Goal: Transaction & Acquisition: Purchase product/service

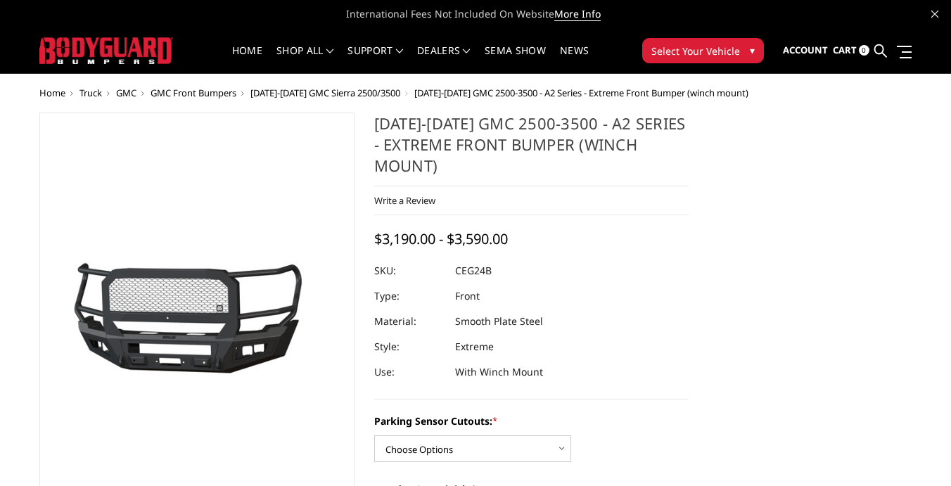
click at [92, 95] on span "Truck" at bounding box center [91, 93] width 23 height 13
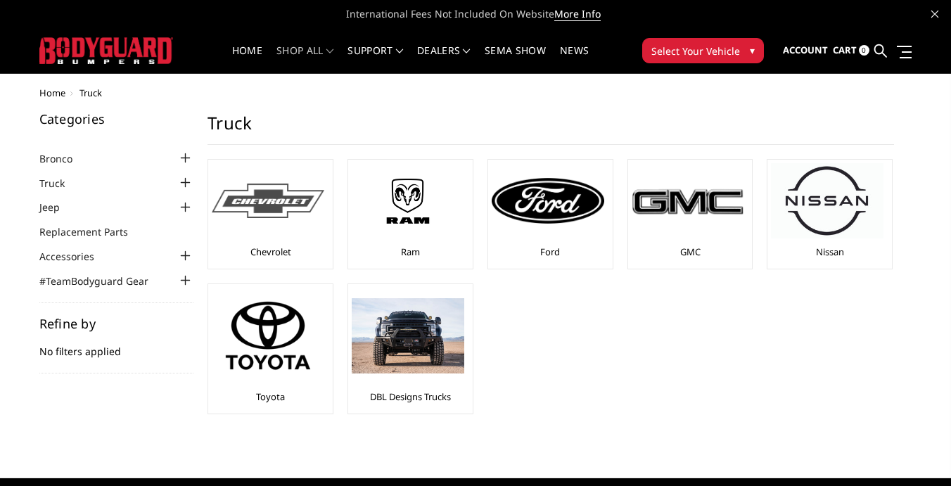
click at [294, 222] on div at bounding box center [268, 200] width 113 height 75
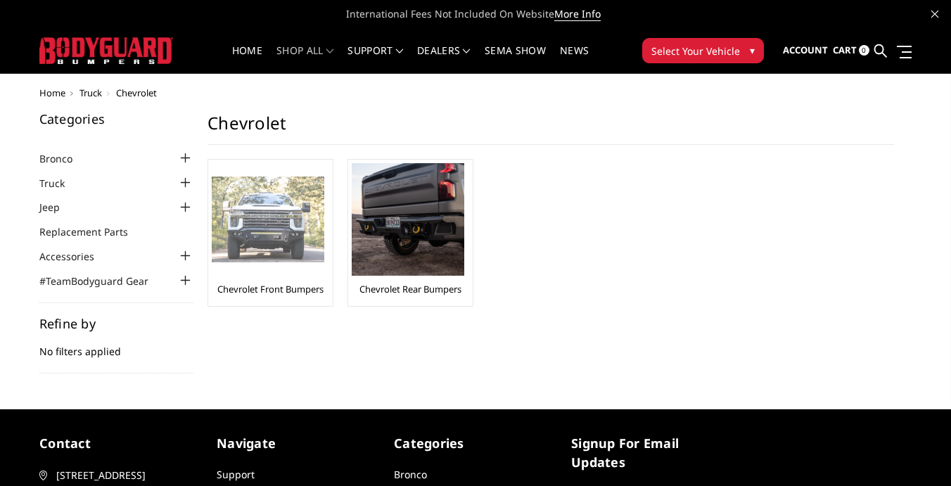
click at [290, 230] on img at bounding box center [268, 220] width 113 height 87
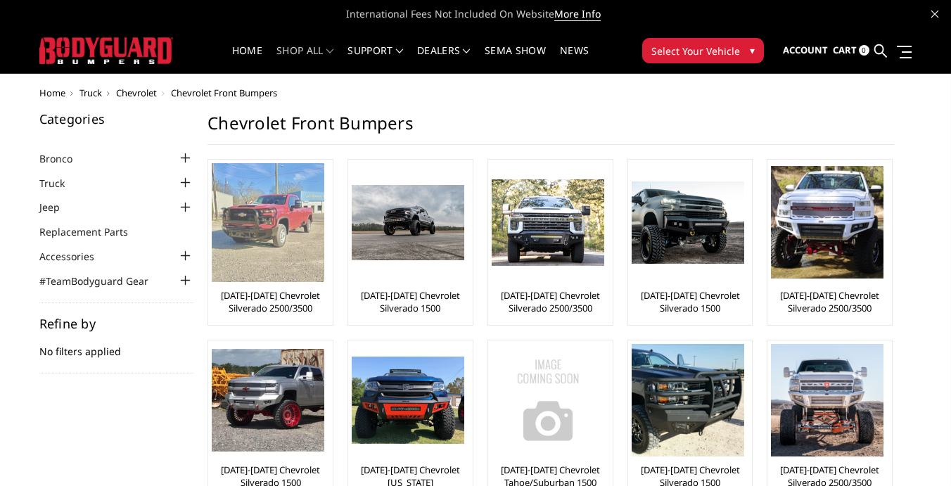
click at [270, 256] on img at bounding box center [268, 222] width 113 height 119
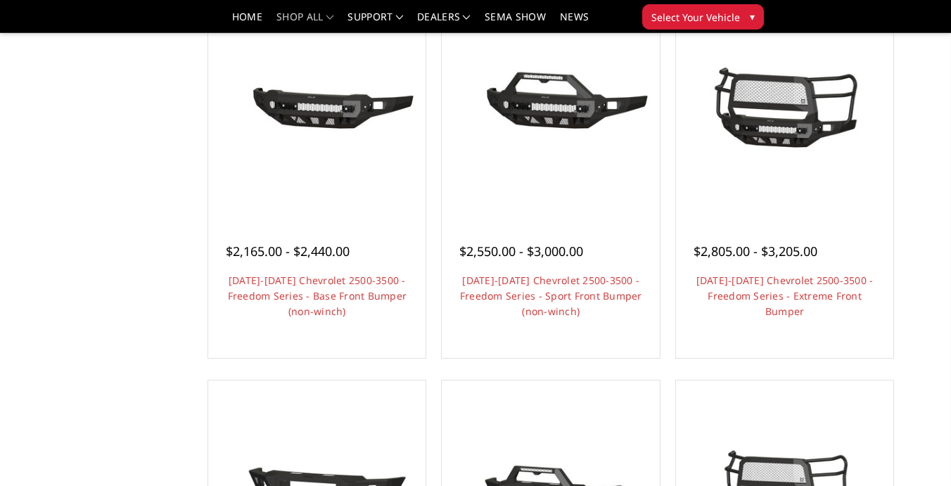
scroll to position [549, 0]
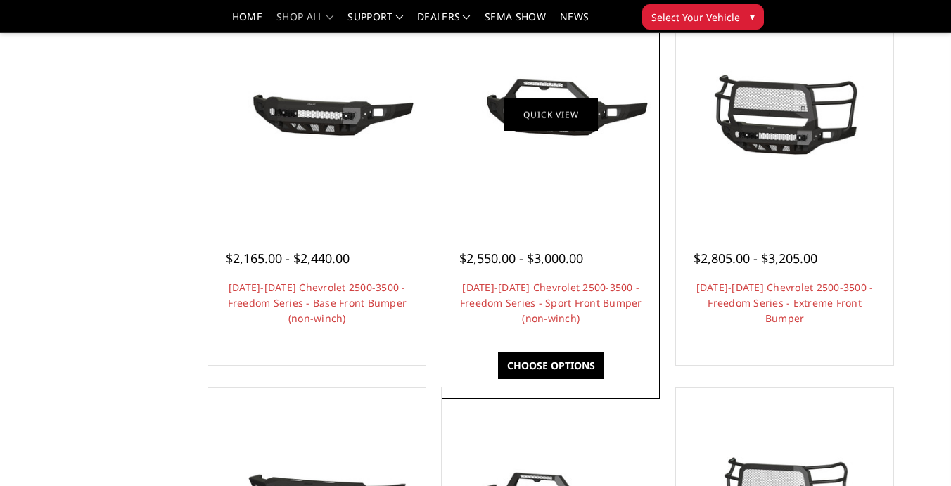
click at [533, 113] on link "Quick view" at bounding box center [551, 115] width 94 height 33
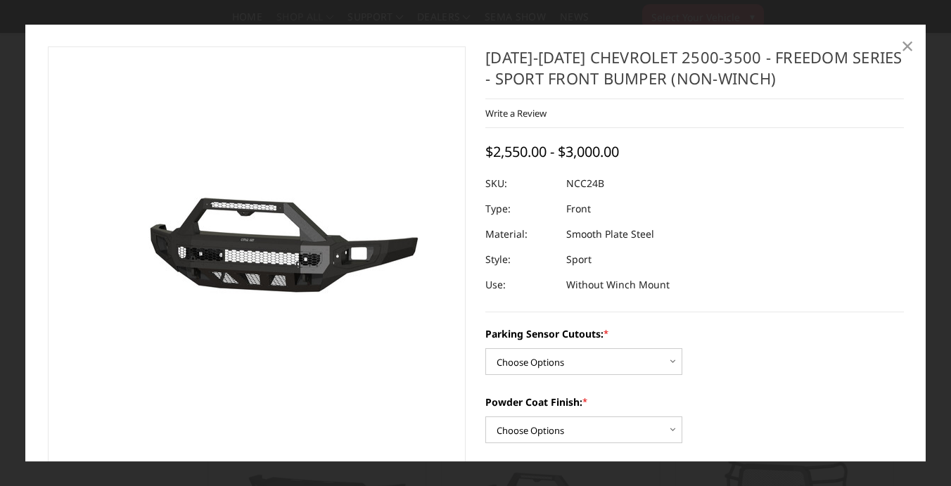
click at [909, 46] on span "×" at bounding box center [908, 45] width 13 height 30
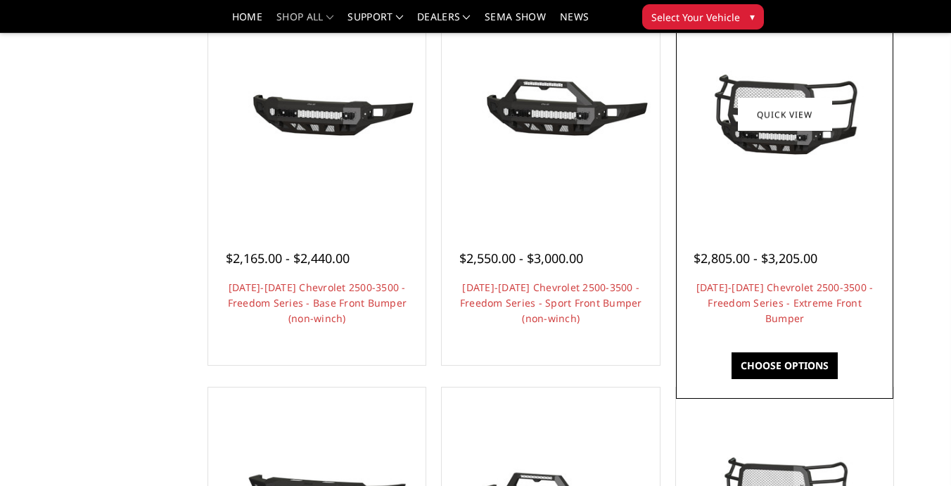
click at [778, 135] on img at bounding box center [785, 114] width 210 height 99
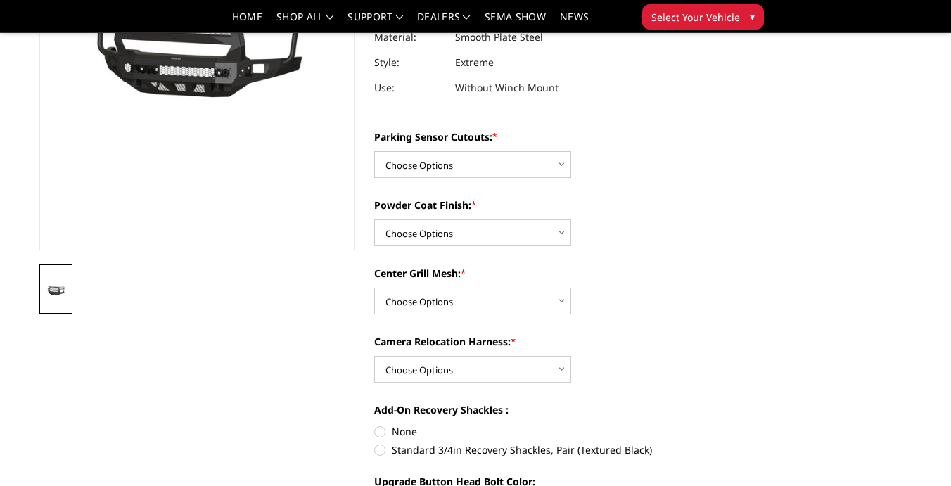
scroll to position [265, 0]
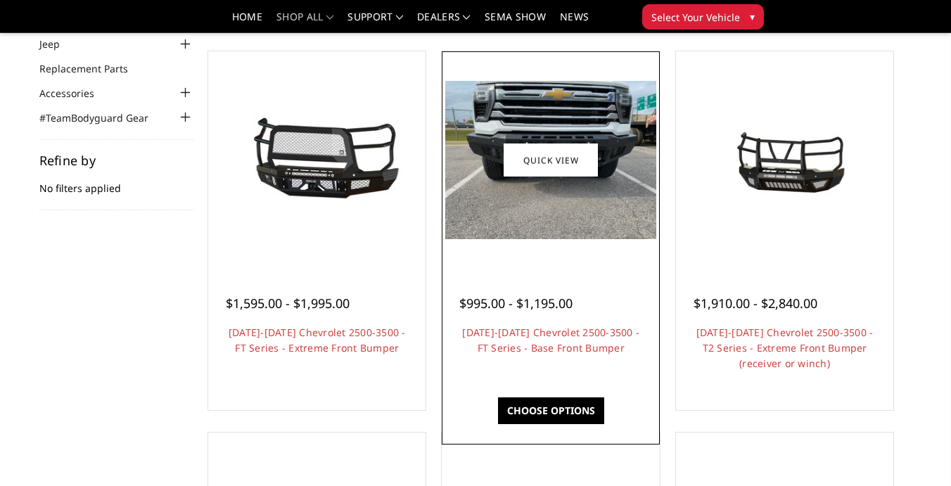
scroll to position [98, 0]
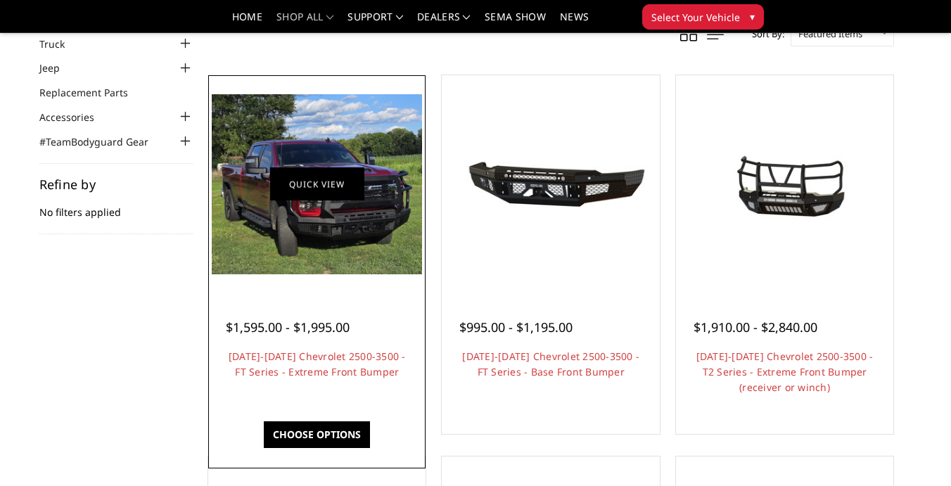
click at [306, 186] on link "Quick view" at bounding box center [317, 183] width 94 height 33
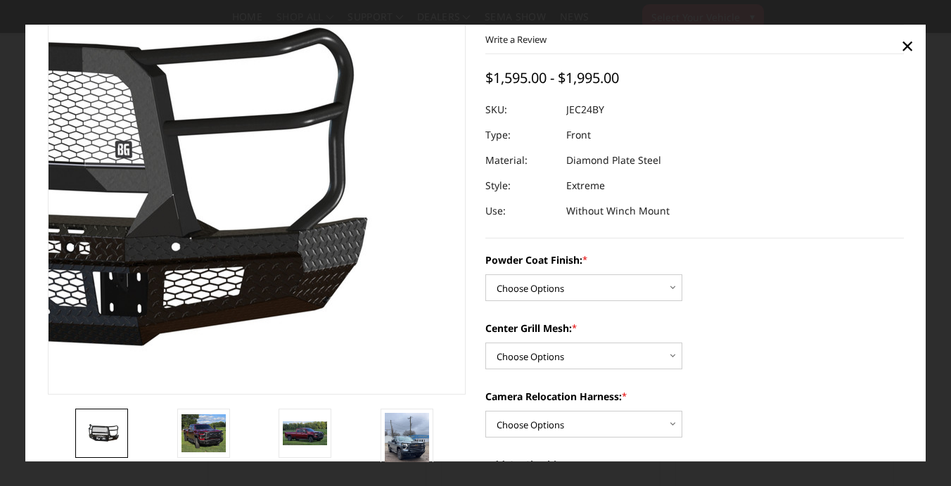
scroll to position [73, 0]
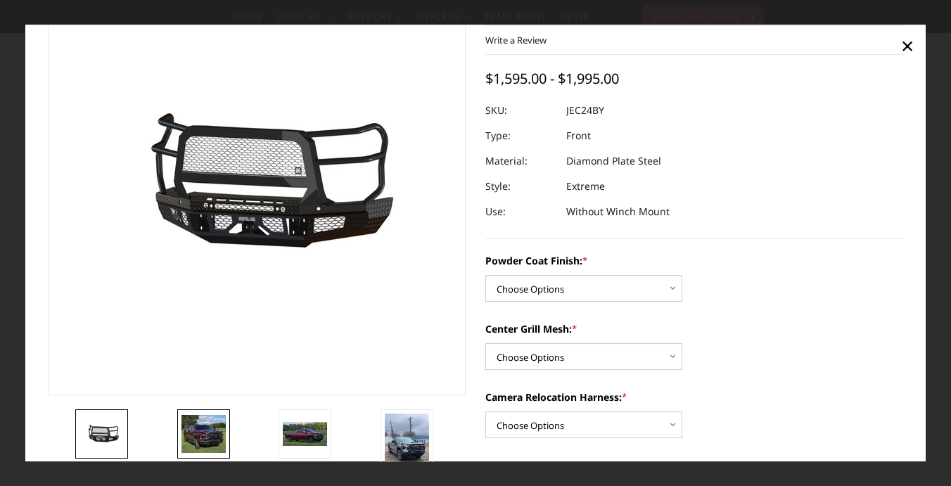
click at [199, 433] on img at bounding box center [204, 434] width 44 height 38
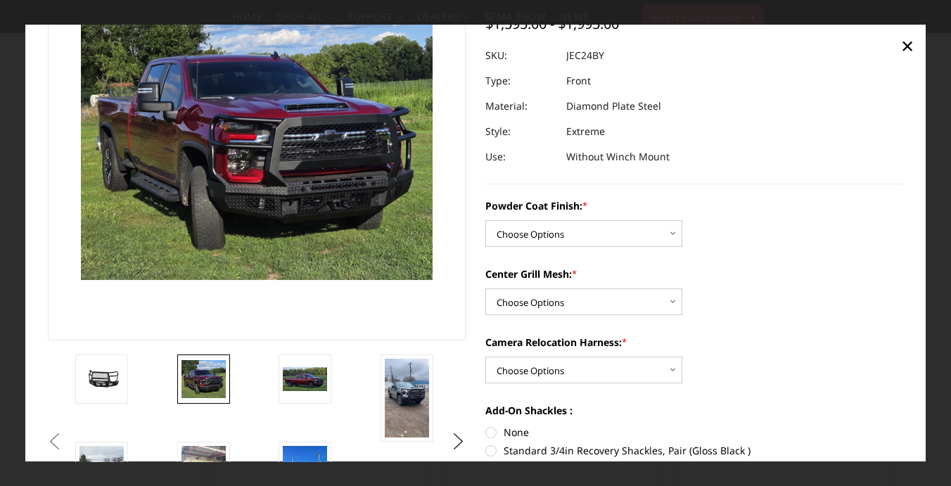
scroll to position [129, 0]
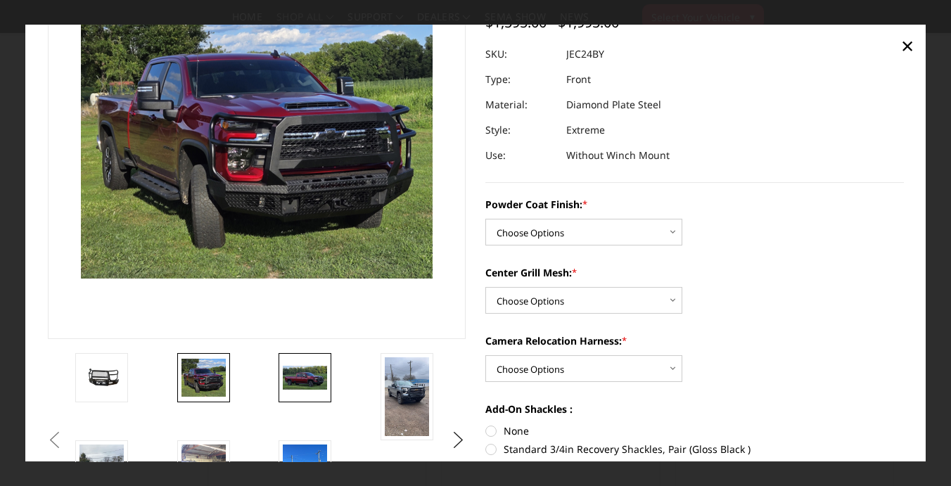
click at [295, 388] on img at bounding box center [305, 378] width 44 height 24
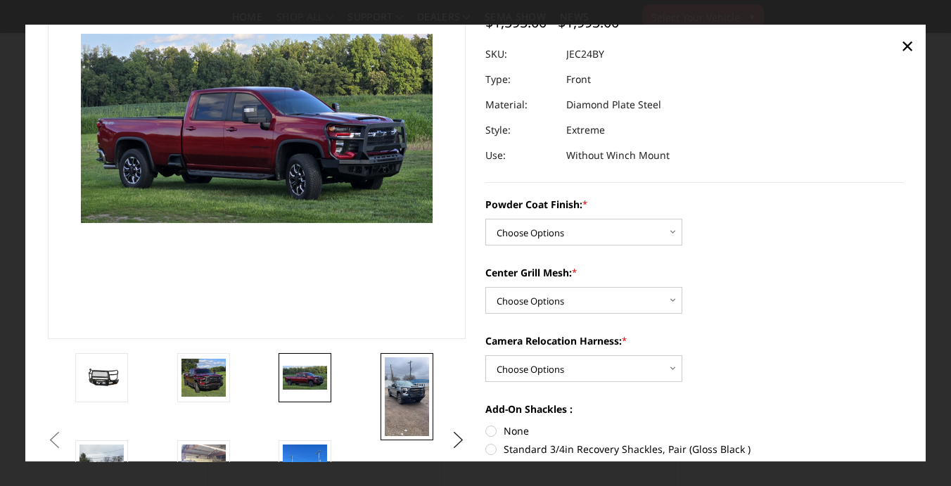
click at [405, 372] on img at bounding box center [407, 397] width 44 height 79
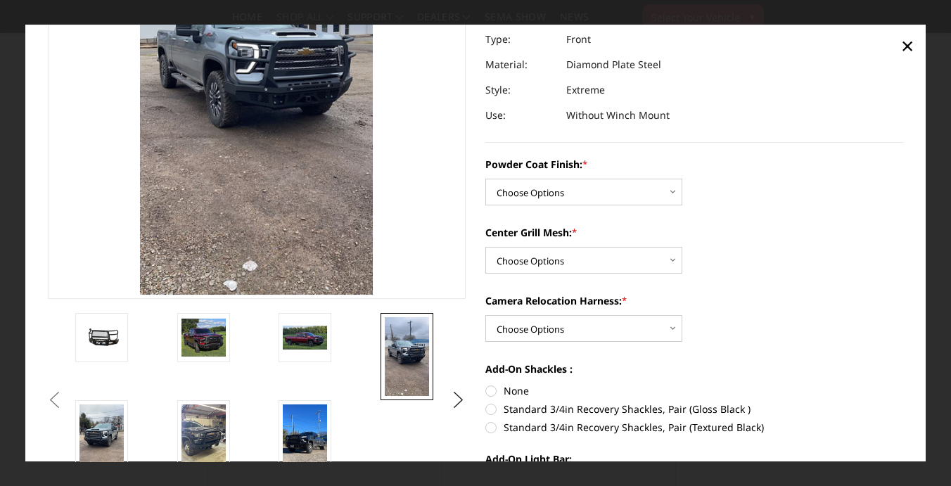
scroll to position [210, 0]
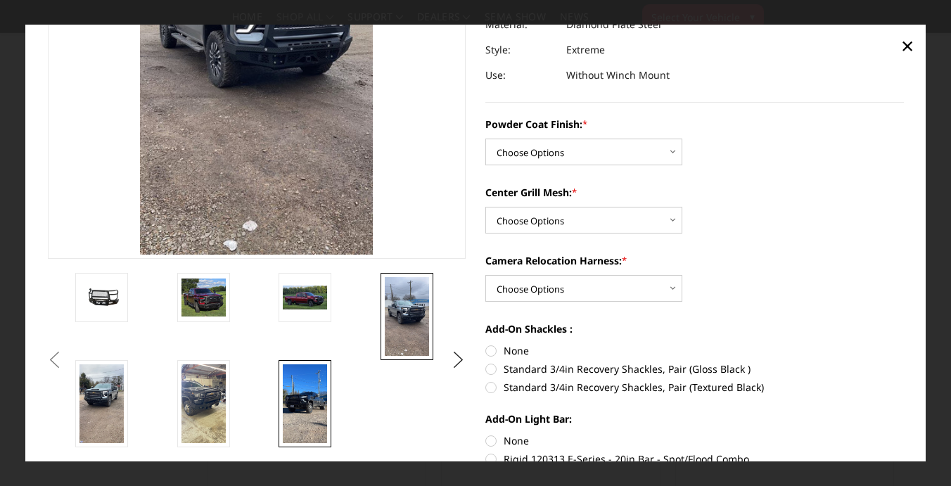
click at [308, 394] on img at bounding box center [305, 404] width 44 height 79
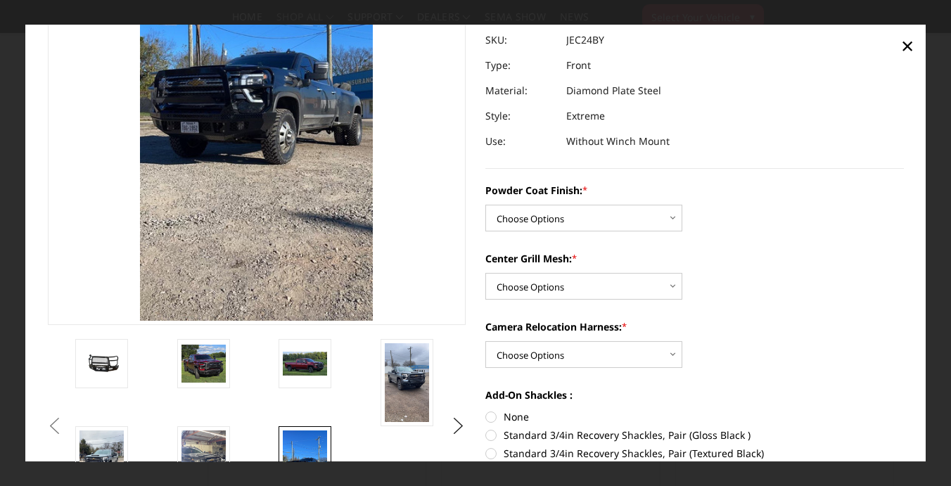
scroll to position [141, 0]
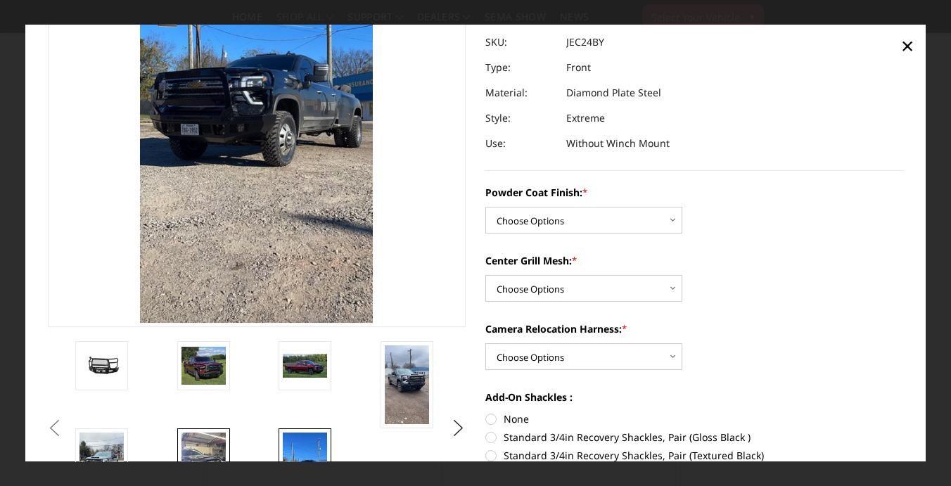
click at [213, 443] on img at bounding box center [204, 472] width 44 height 79
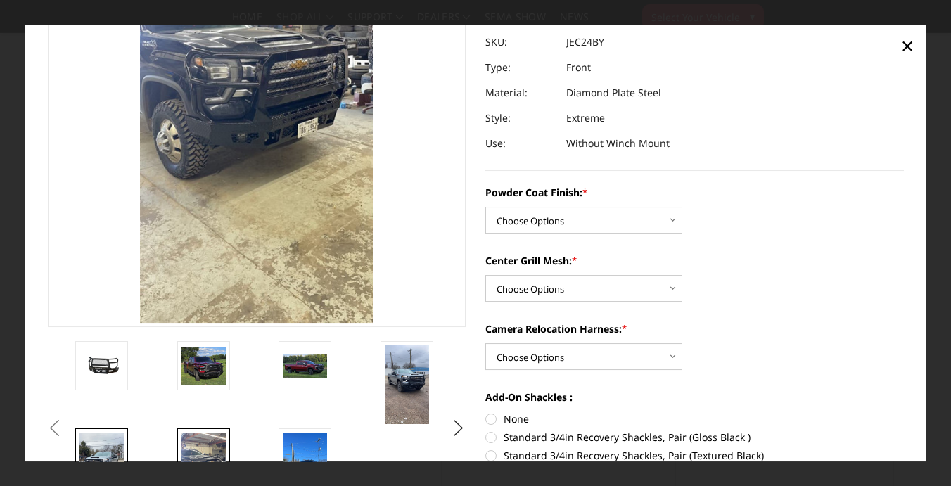
click at [120, 435] on img at bounding box center [102, 472] width 44 height 79
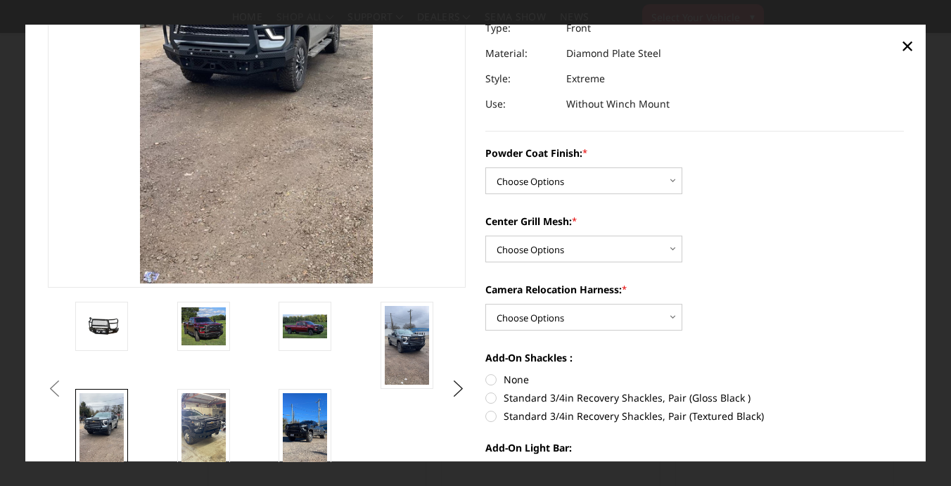
scroll to position [186, 0]
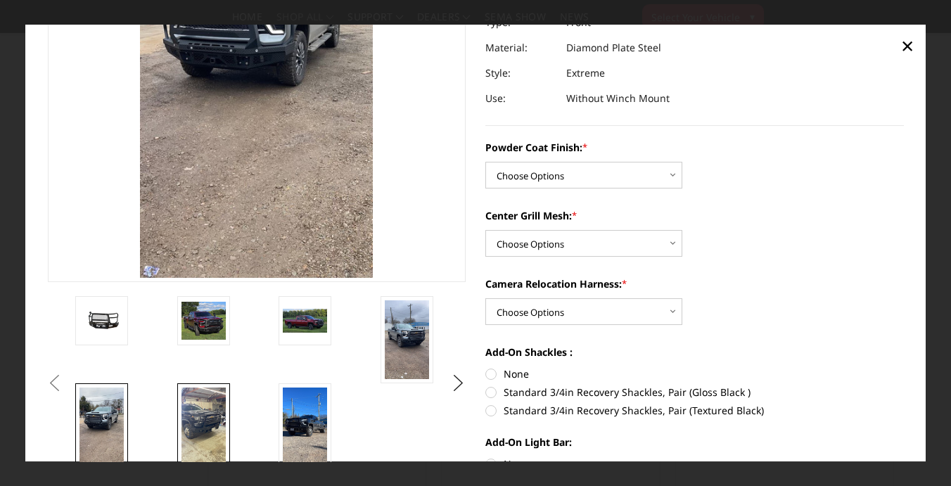
click at [177, 415] on link at bounding box center [203, 427] width 53 height 87
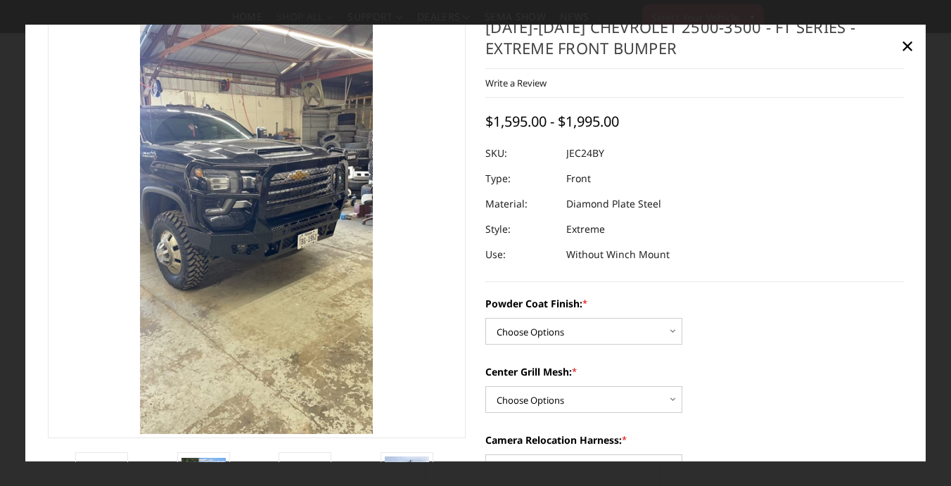
scroll to position [28, 0]
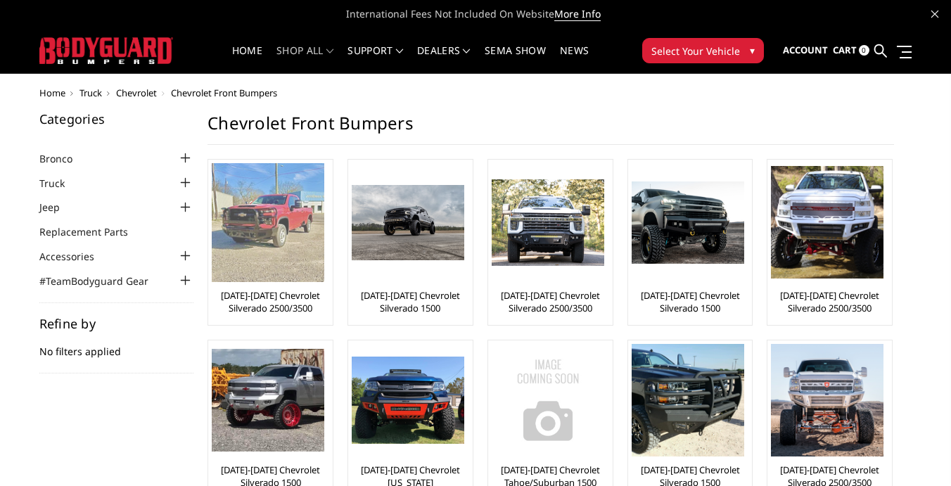
click at [320, 189] on img at bounding box center [268, 222] width 113 height 119
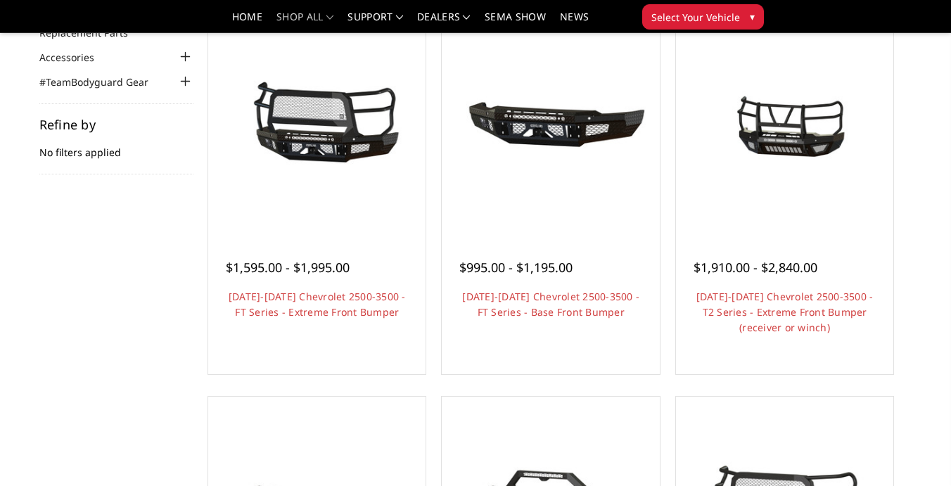
scroll to position [159, 0]
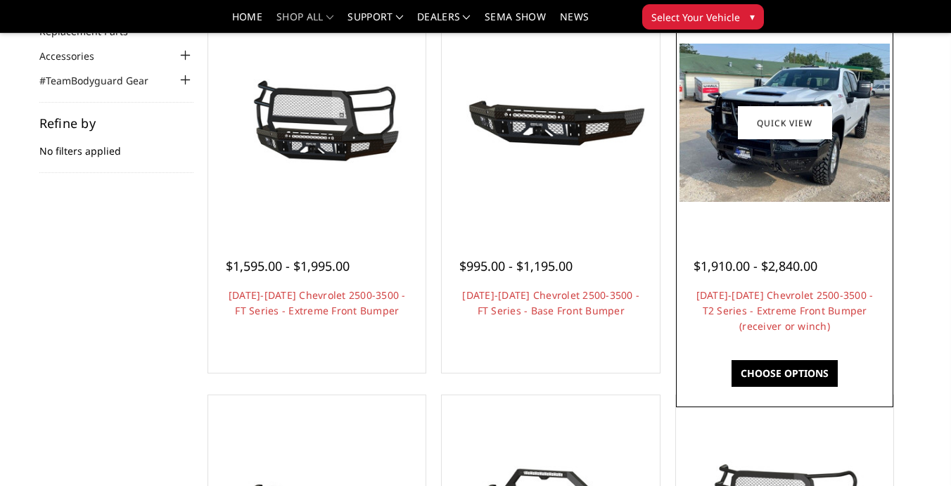
click at [788, 165] on img at bounding box center [785, 123] width 210 height 158
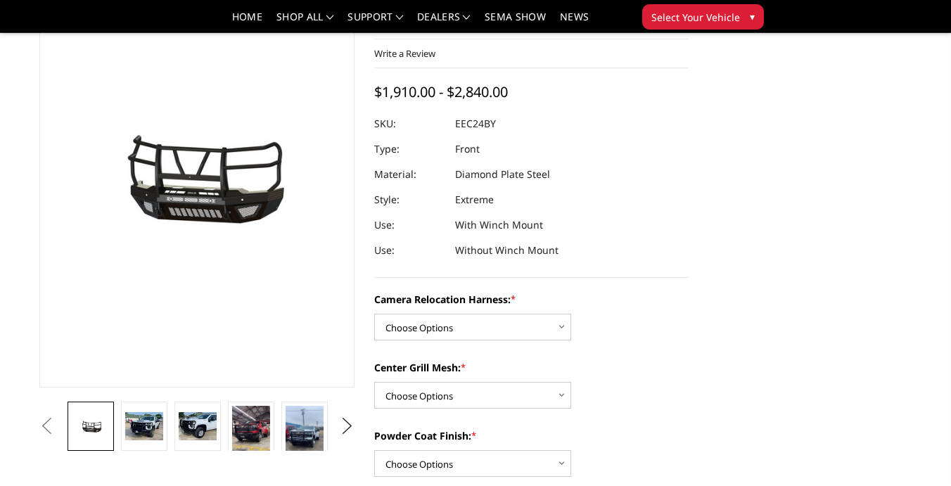
scroll to position [106, 0]
click at [143, 429] on img at bounding box center [144, 426] width 38 height 29
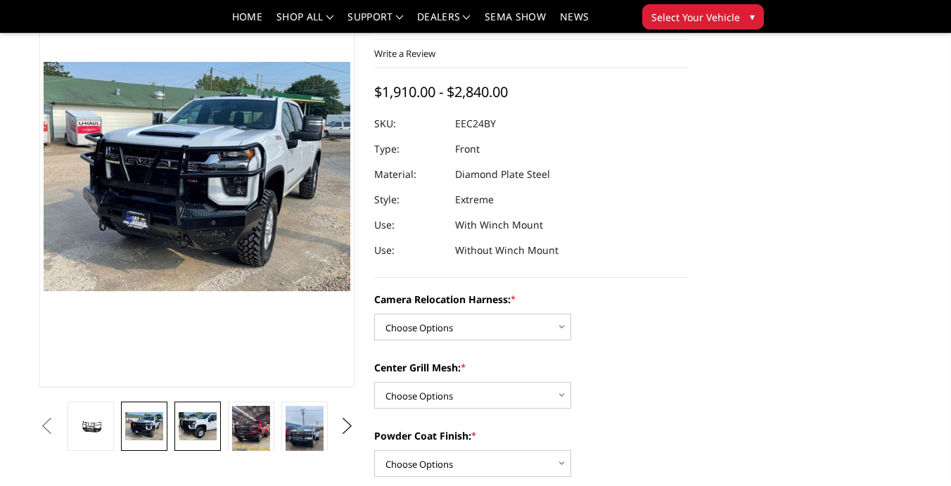
click at [201, 417] on img at bounding box center [198, 426] width 38 height 29
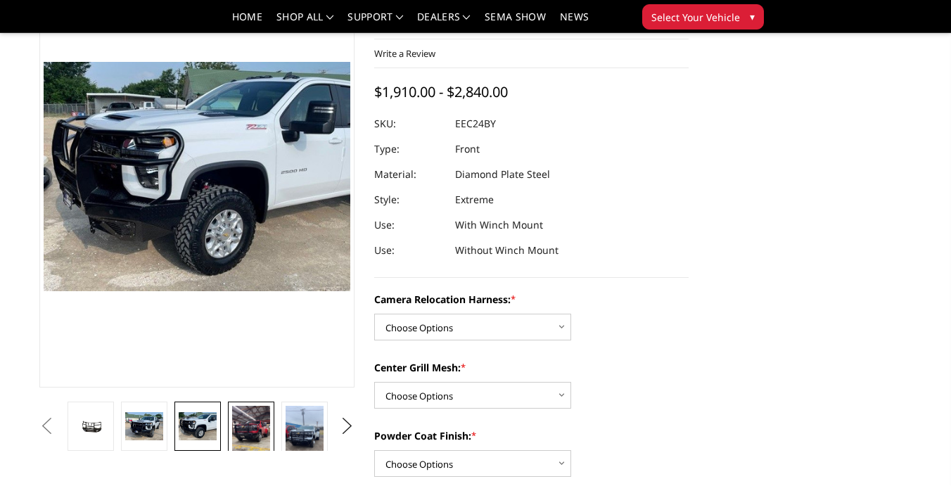
click at [244, 424] on img at bounding box center [251, 440] width 38 height 68
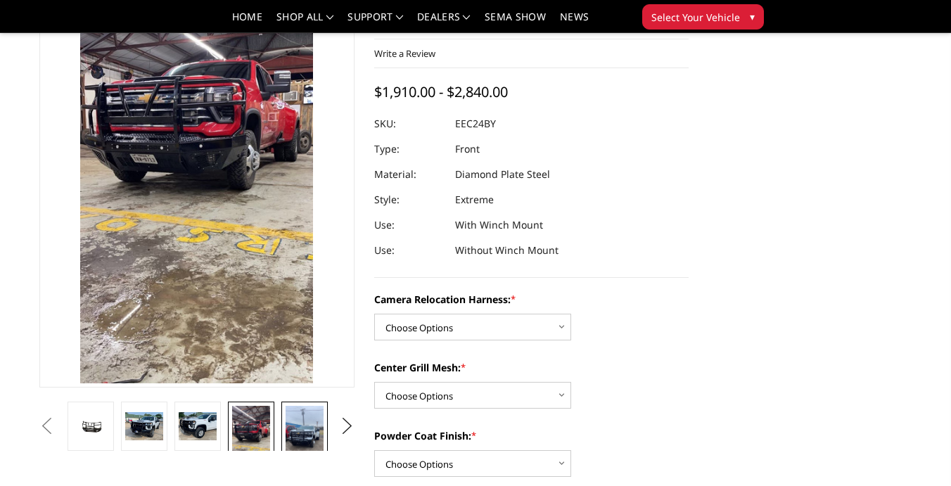
click at [304, 430] on img at bounding box center [305, 440] width 38 height 68
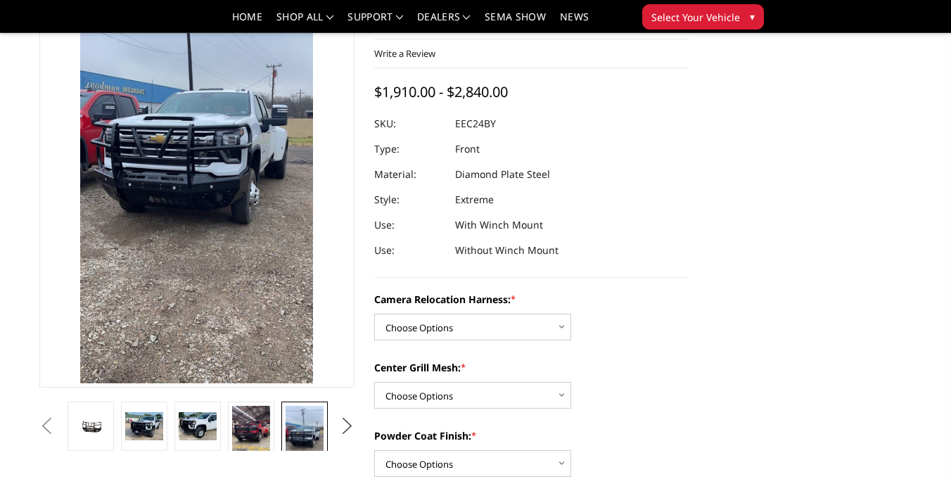
click at [347, 425] on button "Next" at bounding box center [346, 426] width 21 height 21
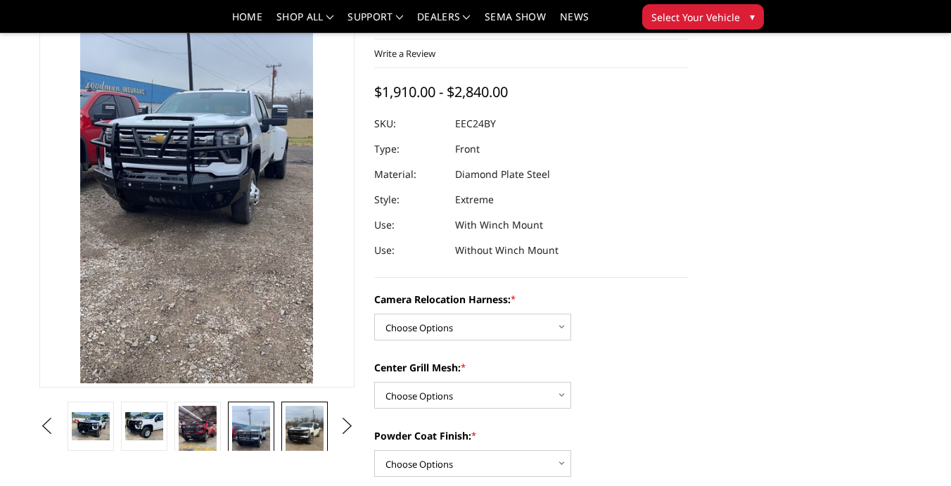
click at [301, 426] on img at bounding box center [305, 440] width 38 height 68
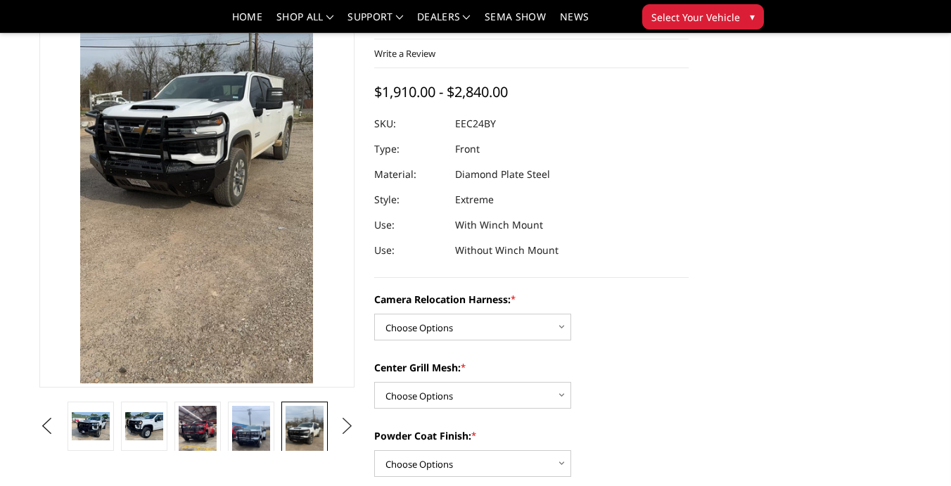
click at [343, 422] on button "Next" at bounding box center [346, 426] width 21 height 21
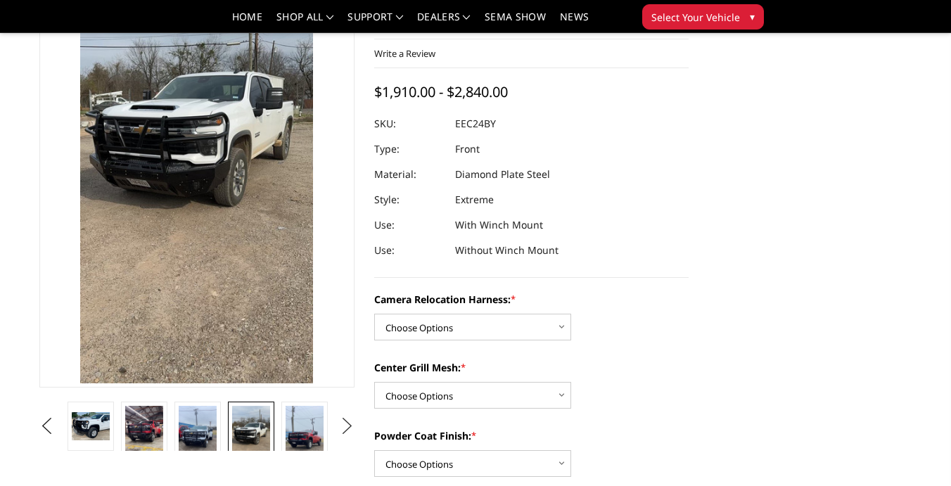
click at [343, 422] on button "Next" at bounding box center [346, 426] width 21 height 21
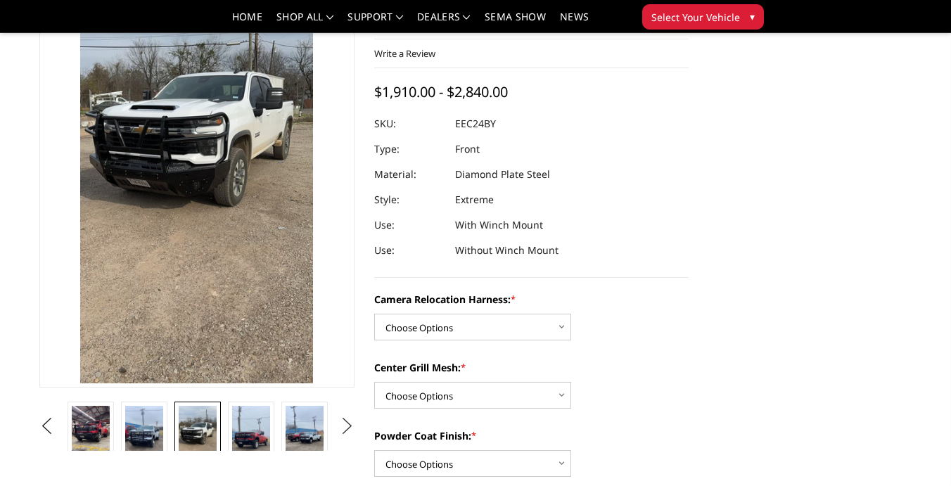
click at [342, 422] on button "Next" at bounding box center [346, 426] width 21 height 21
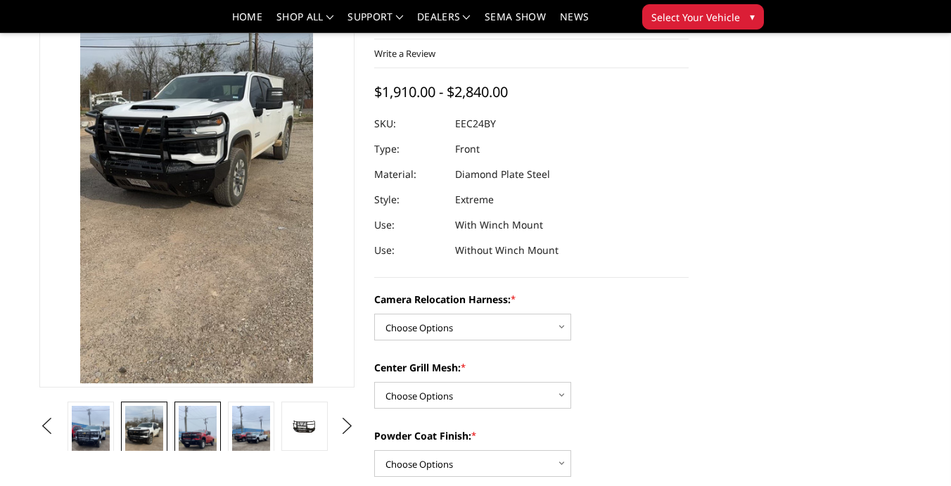
click at [208, 424] on img at bounding box center [198, 440] width 38 height 68
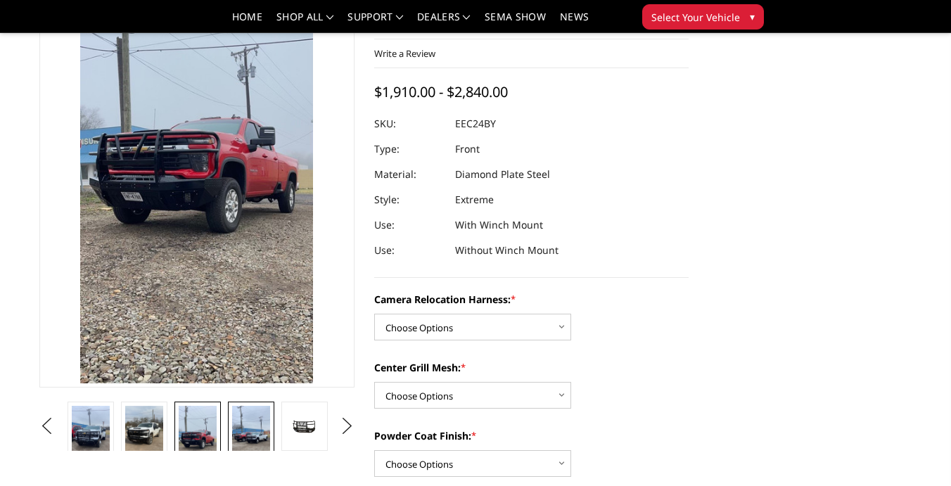
click at [241, 429] on img at bounding box center [251, 440] width 38 height 68
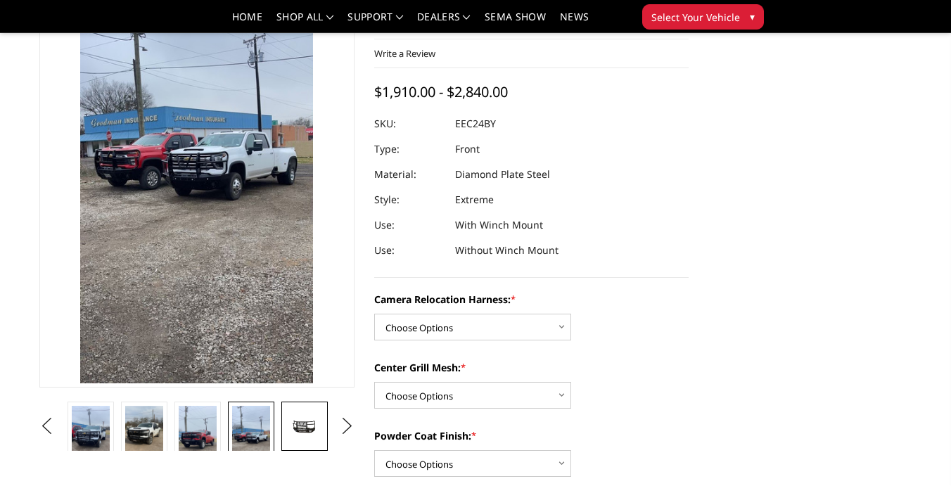
click at [305, 431] on img at bounding box center [305, 427] width 38 height 20
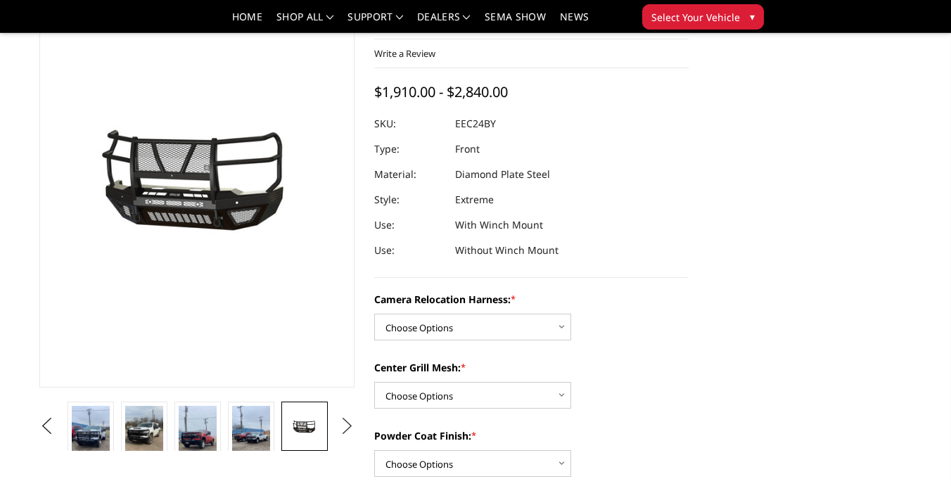
click at [348, 426] on button "Next" at bounding box center [346, 426] width 21 height 21
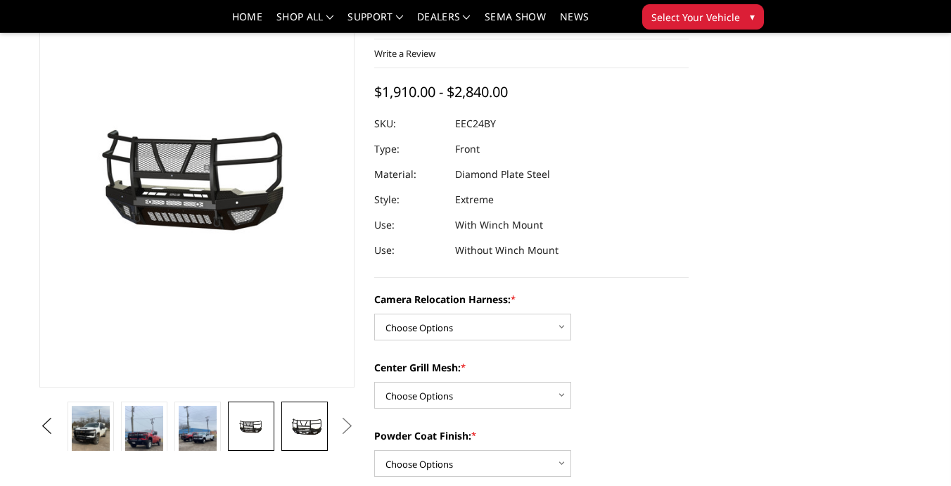
click at [313, 429] on img at bounding box center [305, 426] width 38 height 21
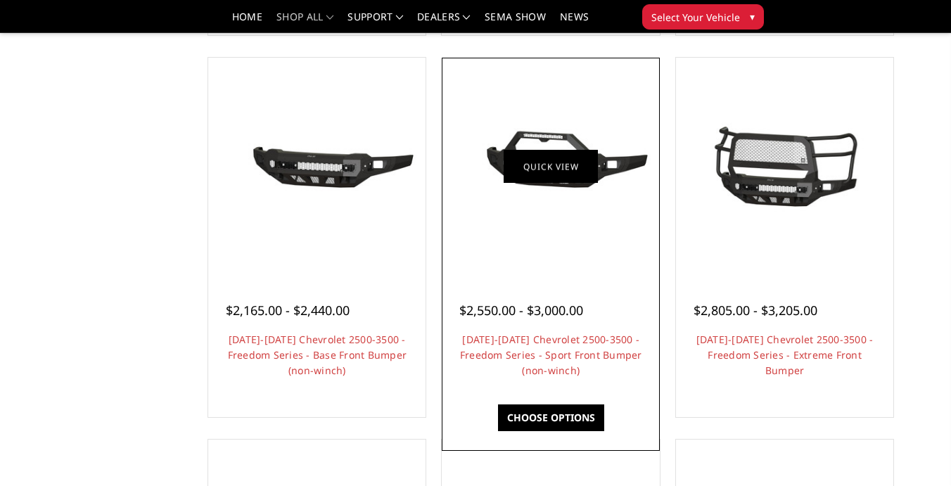
scroll to position [520, 0]
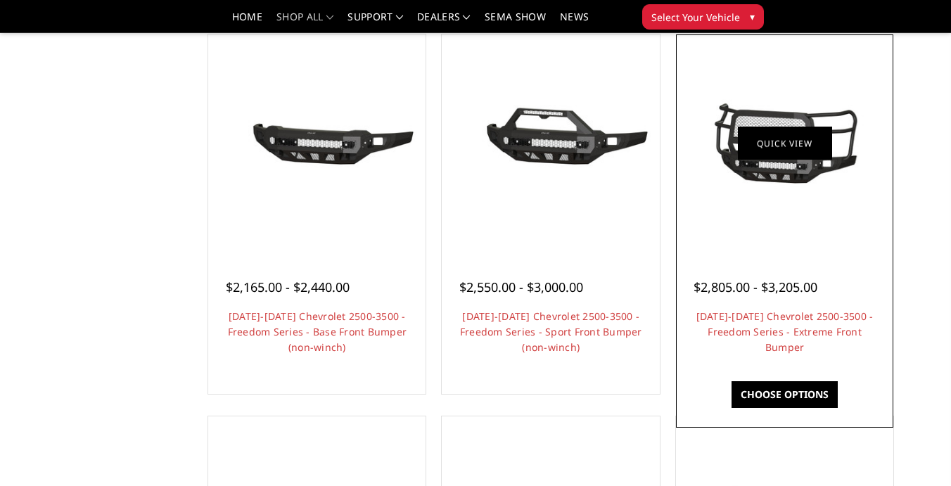
click at [788, 149] on link "Quick view" at bounding box center [785, 143] width 94 height 33
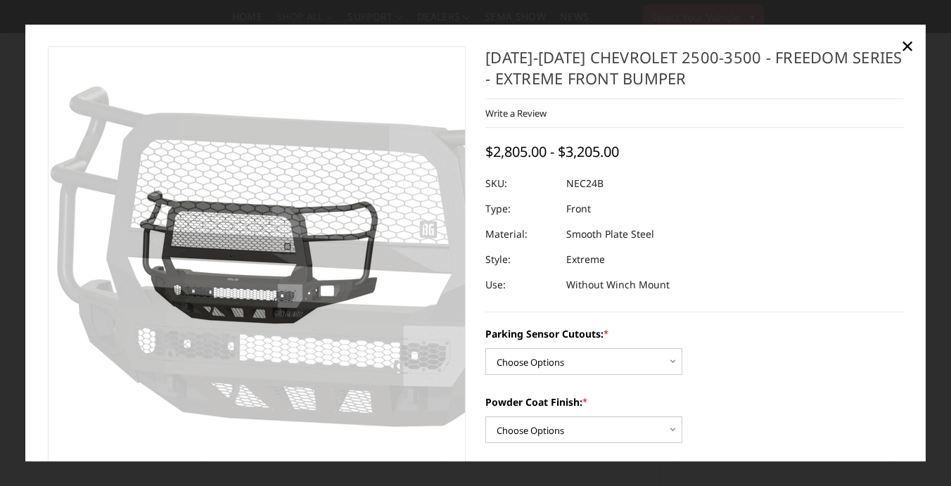
scroll to position [0, 0]
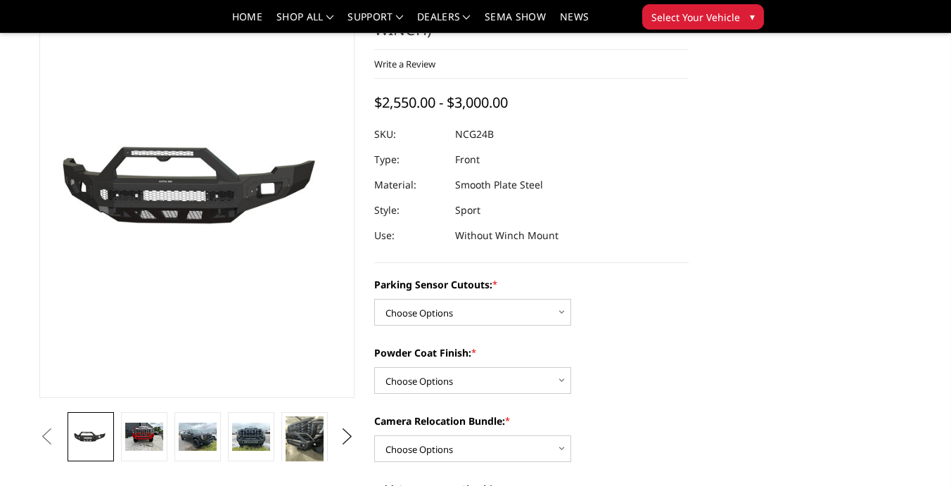
scroll to position [98, 0]
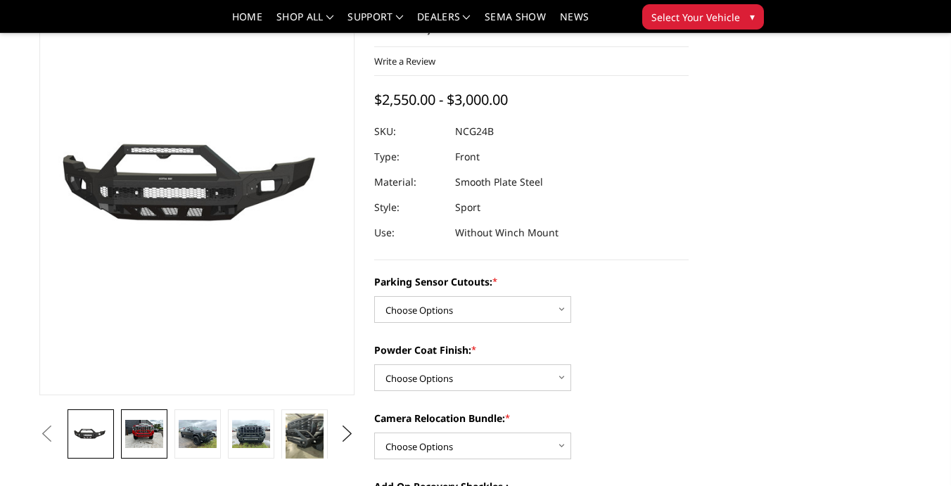
click at [143, 425] on img at bounding box center [144, 434] width 38 height 29
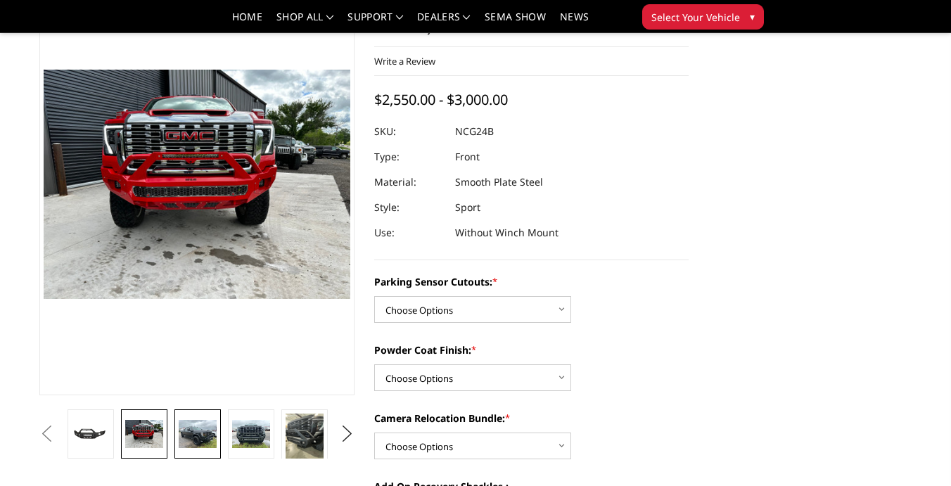
click at [194, 423] on img at bounding box center [198, 434] width 38 height 29
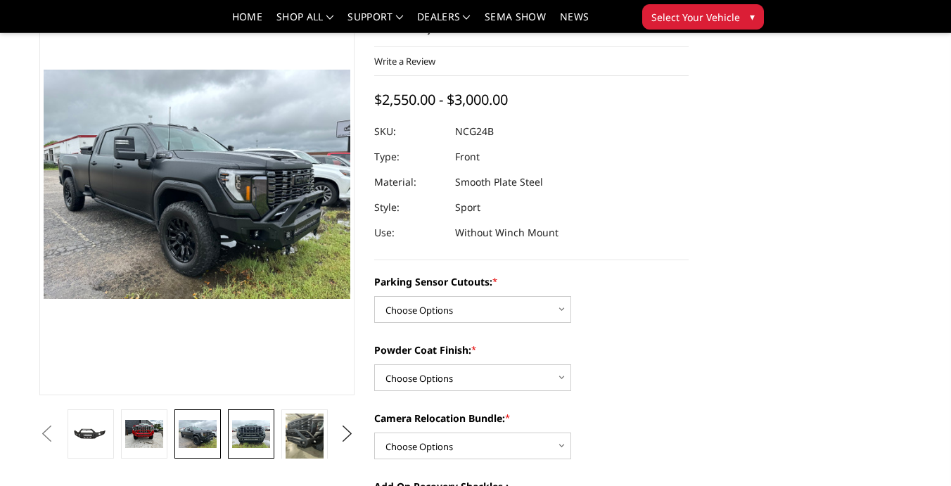
click at [246, 422] on img at bounding box center [251, 434] width 38 height 29
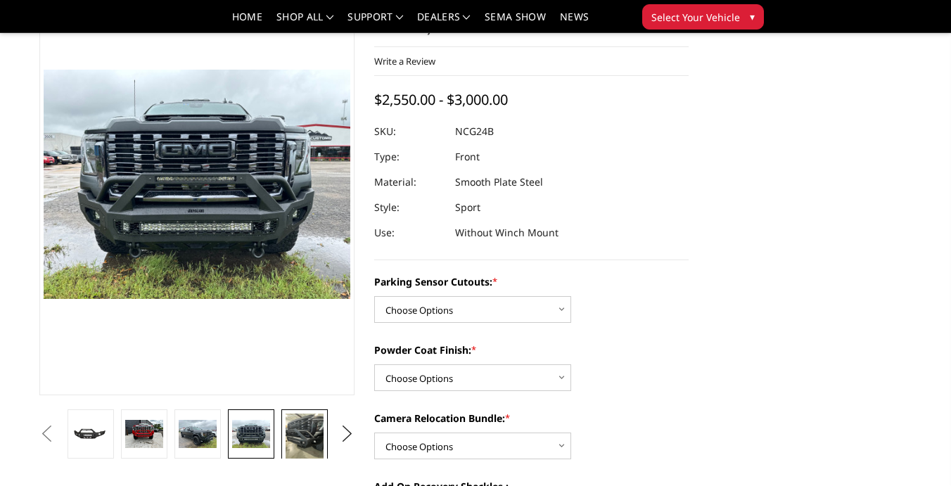
click at [314, 431] on img at bounding box center [305, 439] width 38 height 51
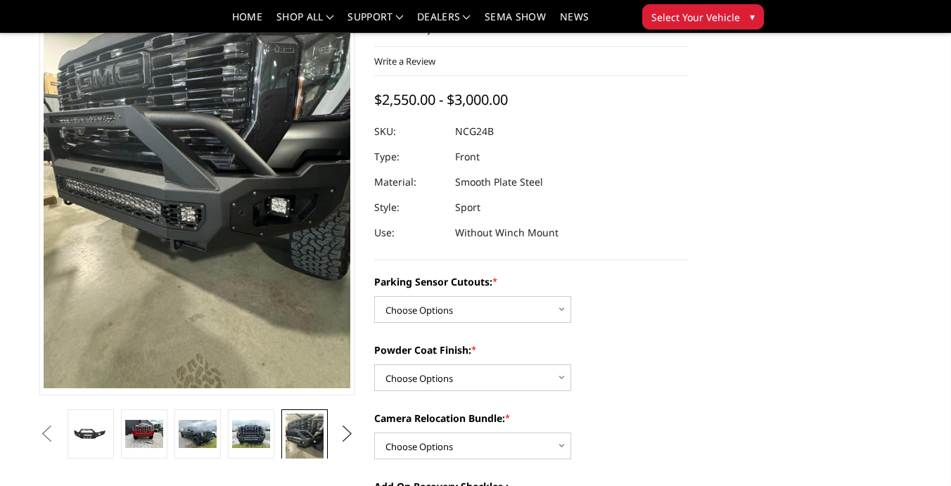
click at [344, 429] on button "Next" at bounding box center [346, 434] width 21 height 21
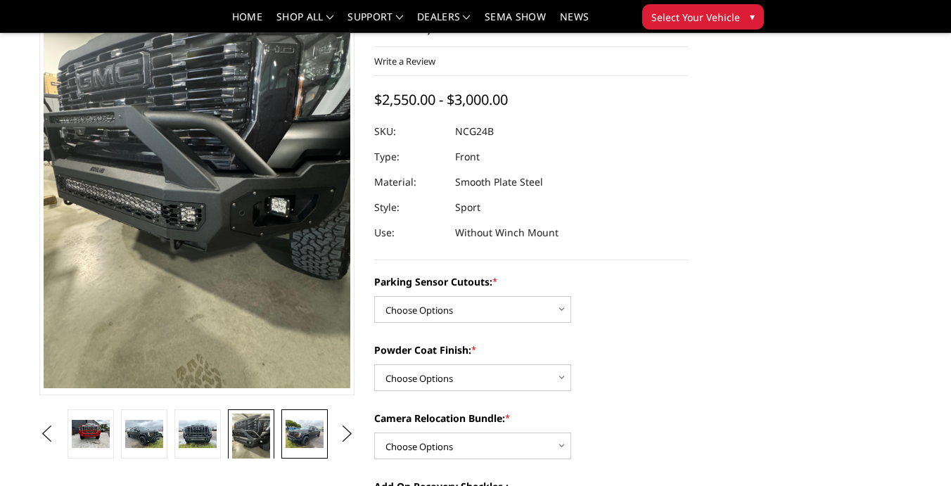
click at [301, 440] on img at bounding box center [305, 434] width 38 height 29
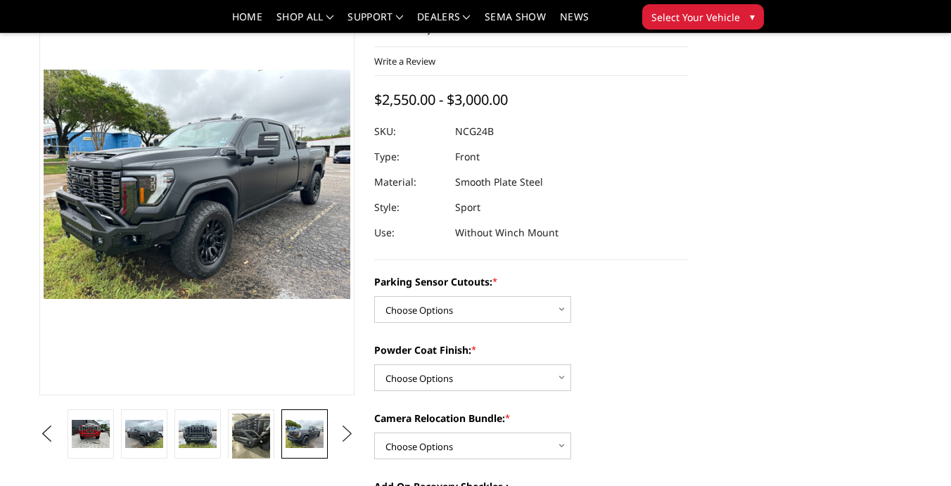
click at [347, 433] on button "Next" at bounding box center [346, 434] width 21 height 21
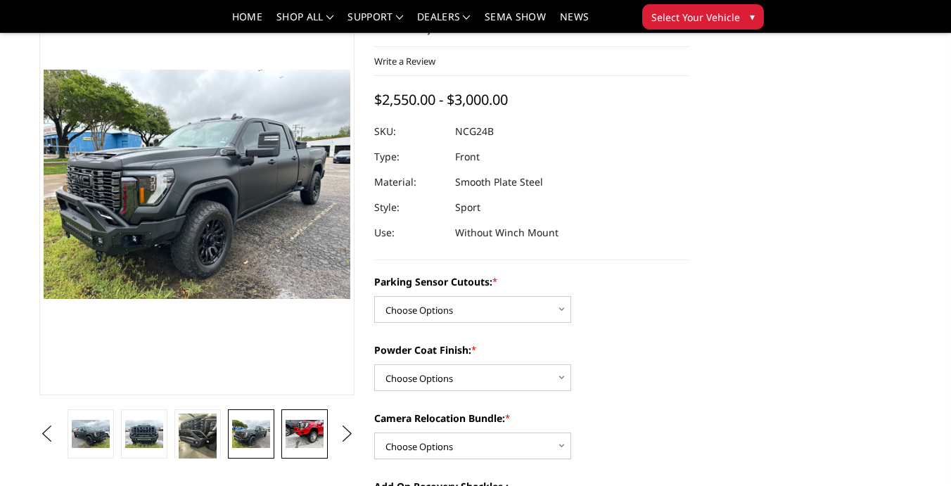
click at [312, 432] on img at bounding box center [305, 434] width 38 height 29
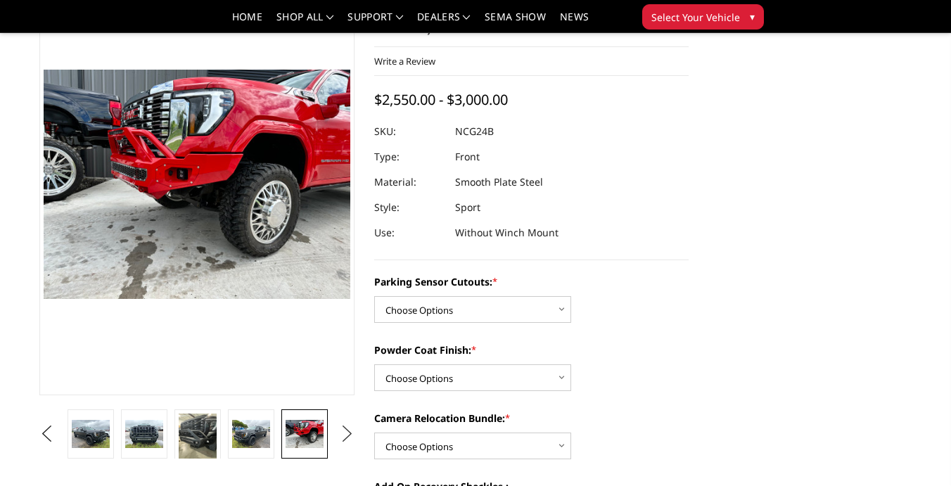
click at [347, 431] on button "Next" at bounding box center [346, 434] width 21 height 21
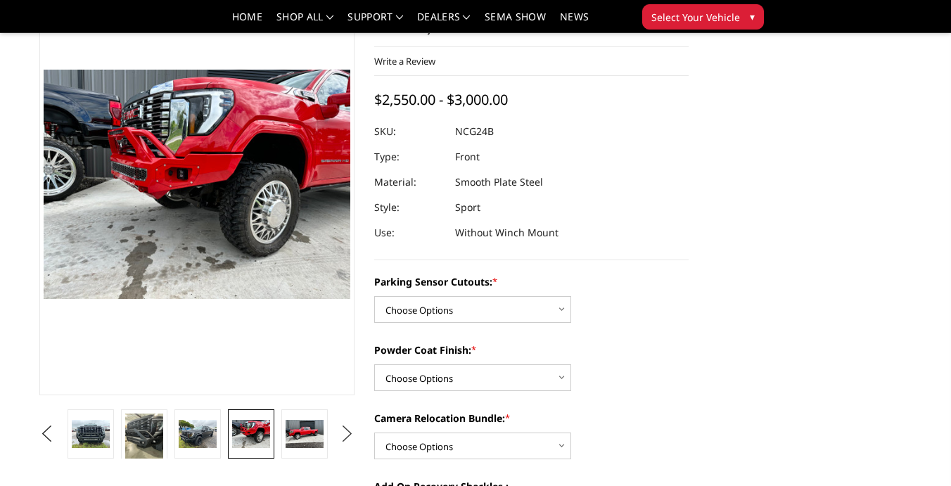
click at [347, 431] on button "Next" at bounding box center [346, 434] width 21 height 21
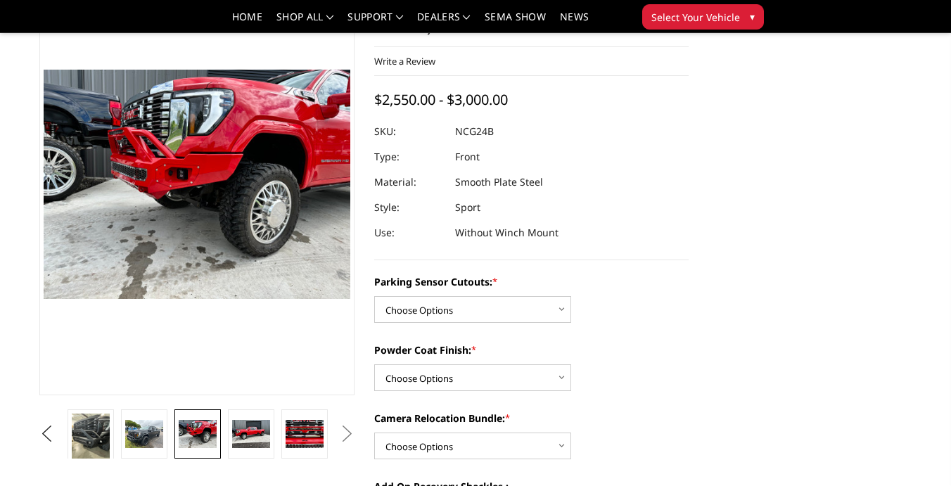
click at [347, 431] on button "Next" at bounding box center [346, 434] width 21 height 21
click at [350, 436] on button "Next" at bounding box center [346, 434] width 21 height 21
click at [132, 435] on img at bounding box center [144, 434] width 38 height 29
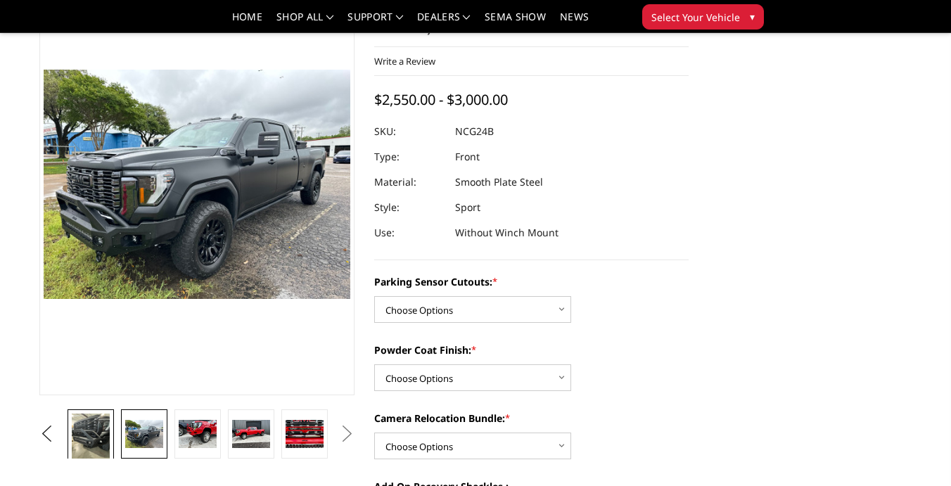
click at [101, 424] on img at bounding box center [91, 439] width 38 height 51
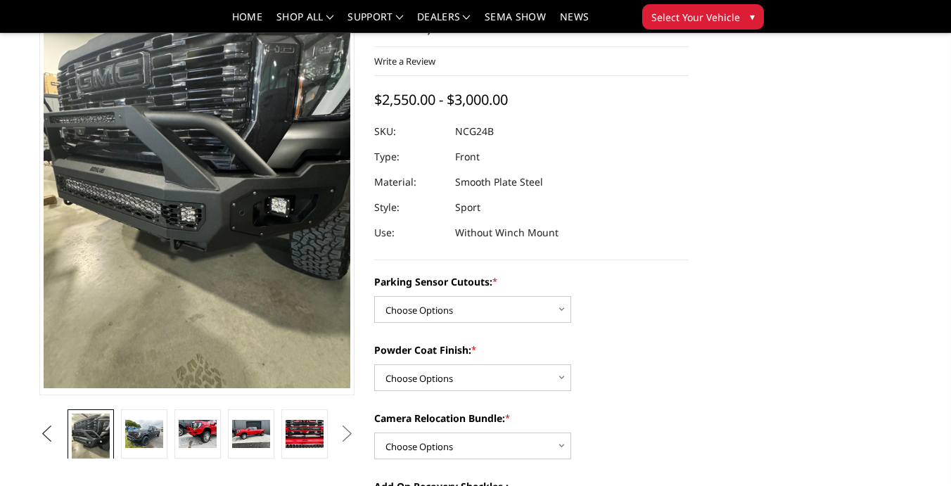
click at [53, 431] on button "Previous" at bounding box center [46, 434] width 21 height 21
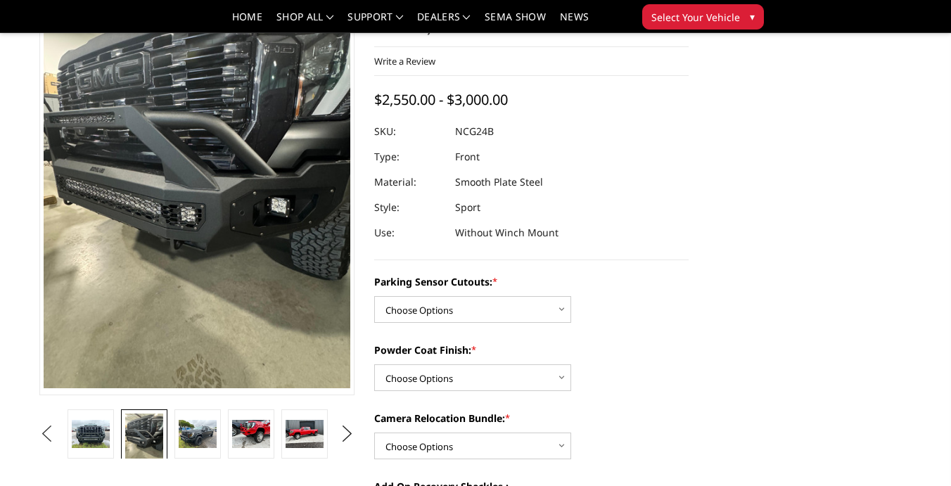
click at [57, 431] on button "Previous" at bounding box center [46, 434] width 21 height 21
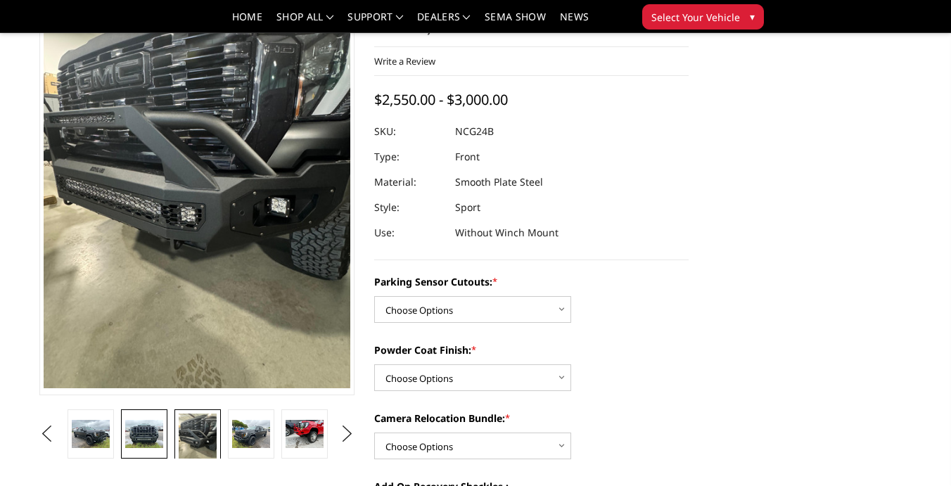
click at [137, 438] on img at bounding box center [144, 434] width 38 height 29
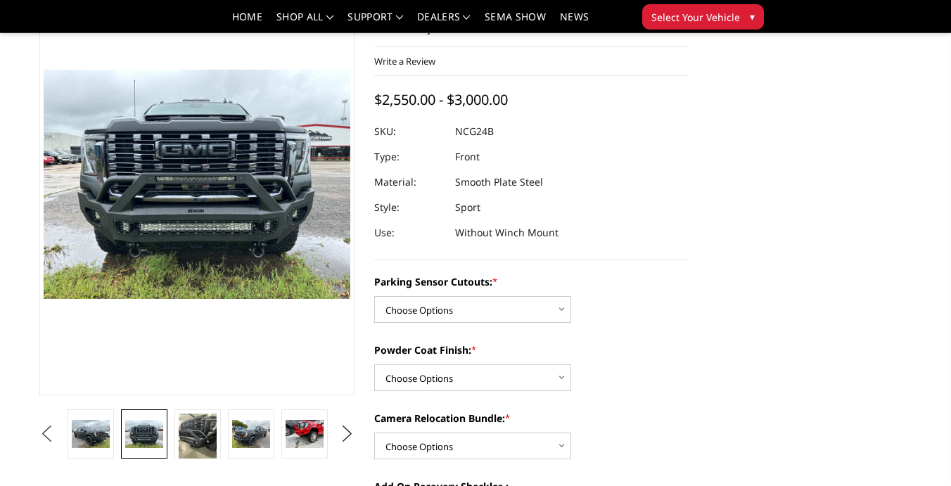
click at [57, 436] on button "Previous" at bounding box center [46, 434] width 21 height 21
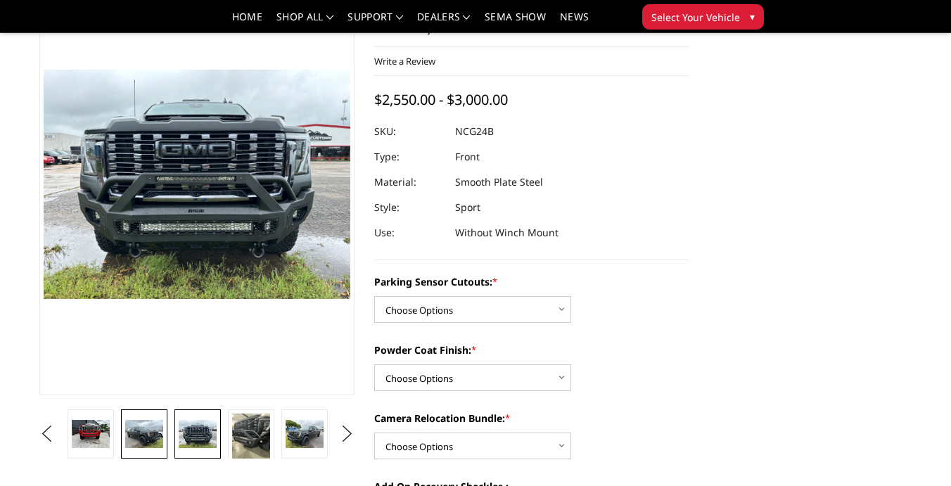
click at [155, 422] on img at bounding box center [144, 434] width 38 height 29
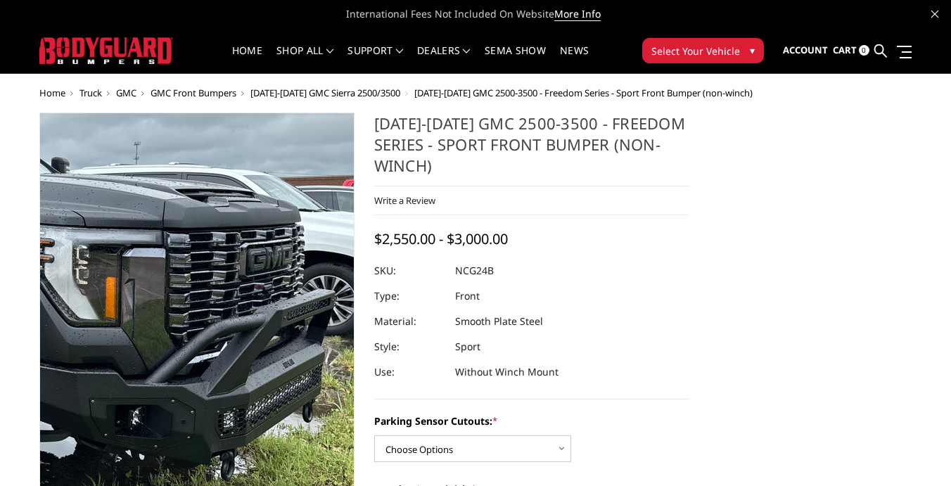
scroll to position [0, 0]
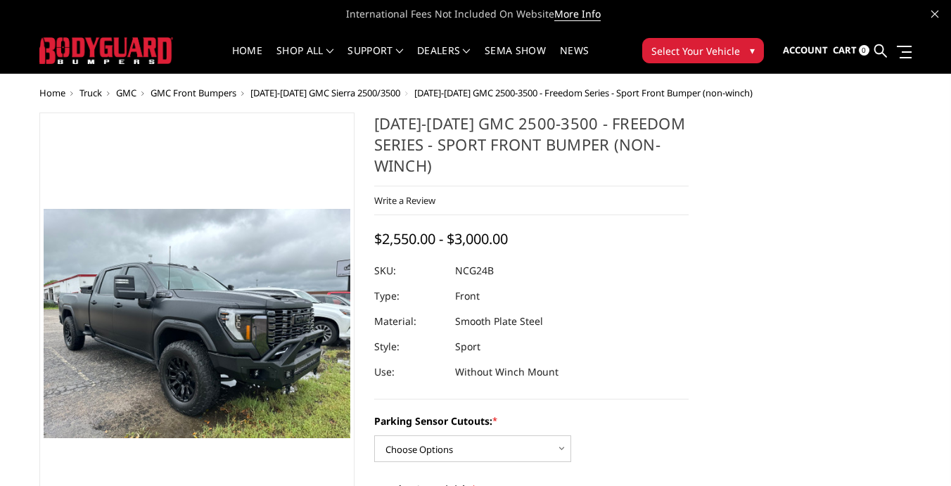
click at [91, 95] on span "Truck" at bounding box center [91, 93] width 23 height 13
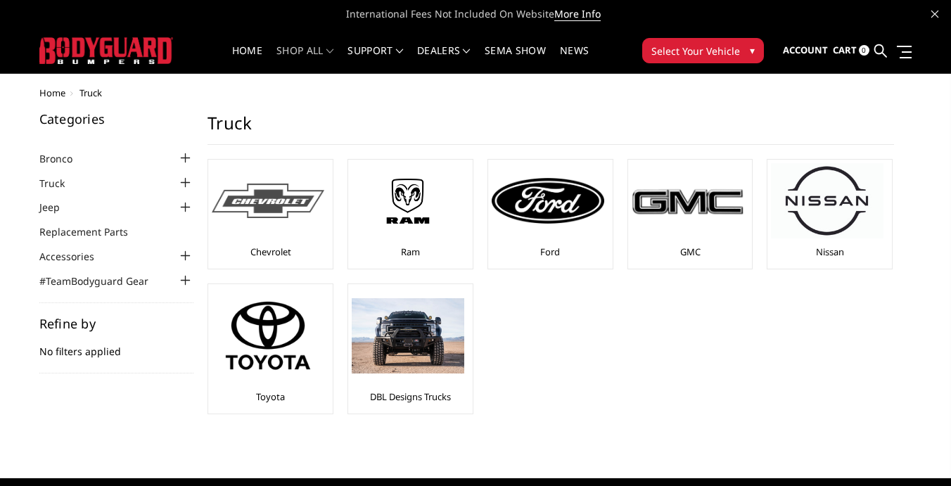
click at [268, 194] on img at bounding box center [268, 201] width 113 height 34
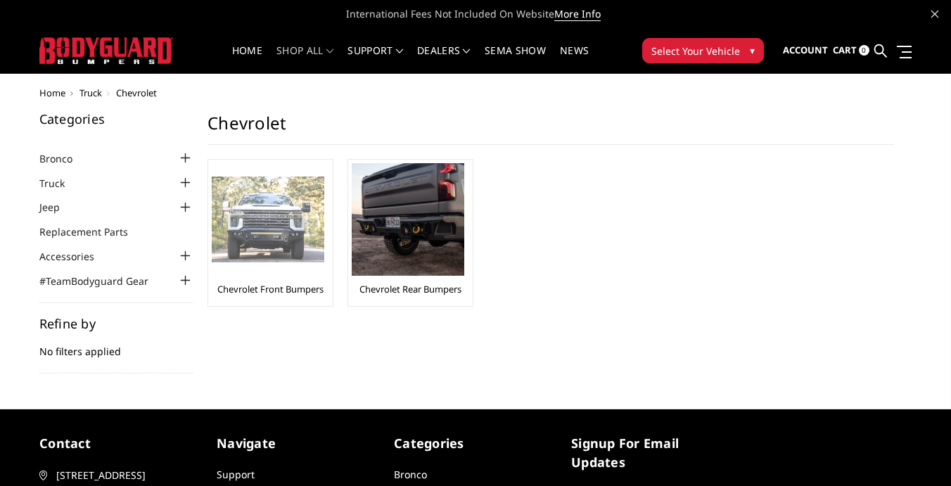
click at [282, 222] on img at bounding box center [268, 220] width 113 height 87
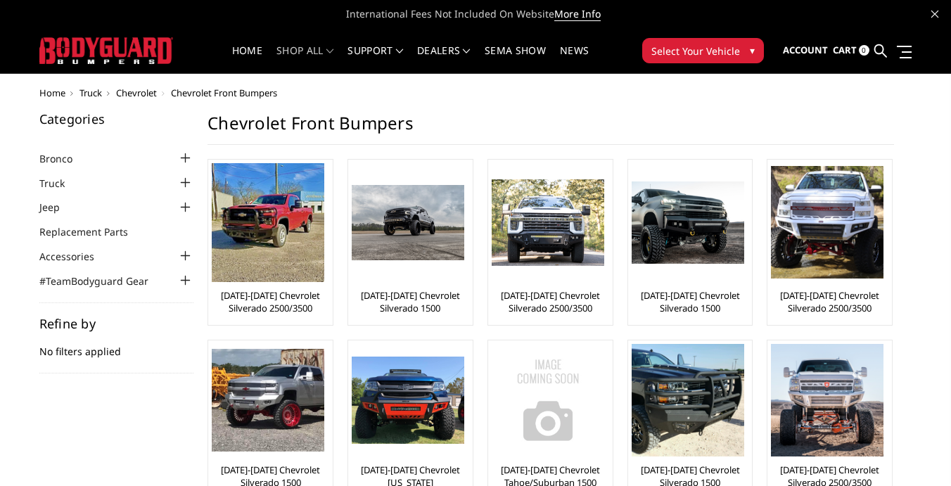
click at [282, 222] on img at bounding box center [268, 222] width 113 height 119
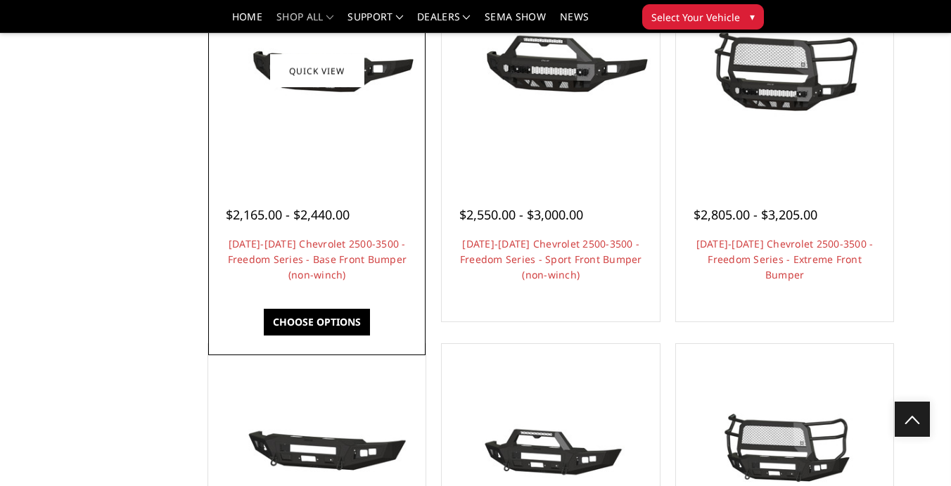
scroll to position [548, 0]
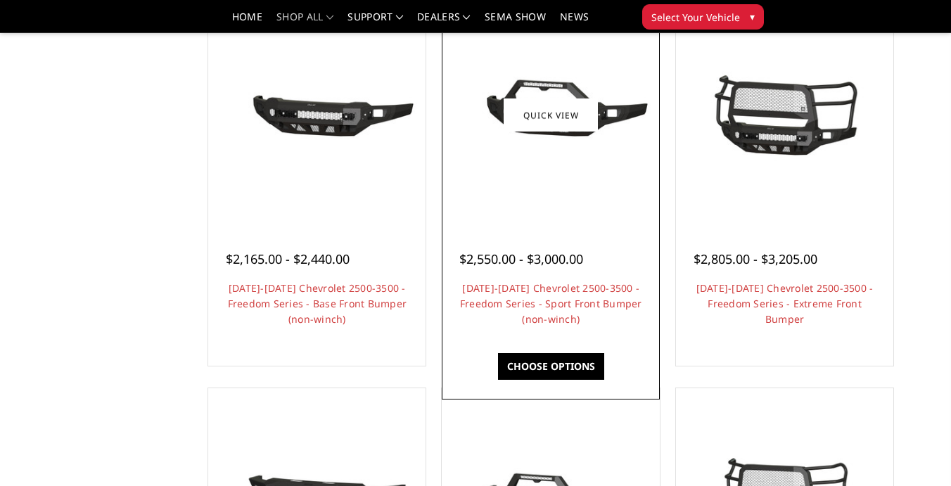
click at [511, 225] on div "$2,550.00 - $3,000.00 [DATE]-[DATE] Chevrolet 2500-3500 - Freedom Series - Spor…" at bounding box center [550, 282] width 210 height 122
click at [539, 118] on link "Quick view" at bounding box center [551, 115] width 94 height 33
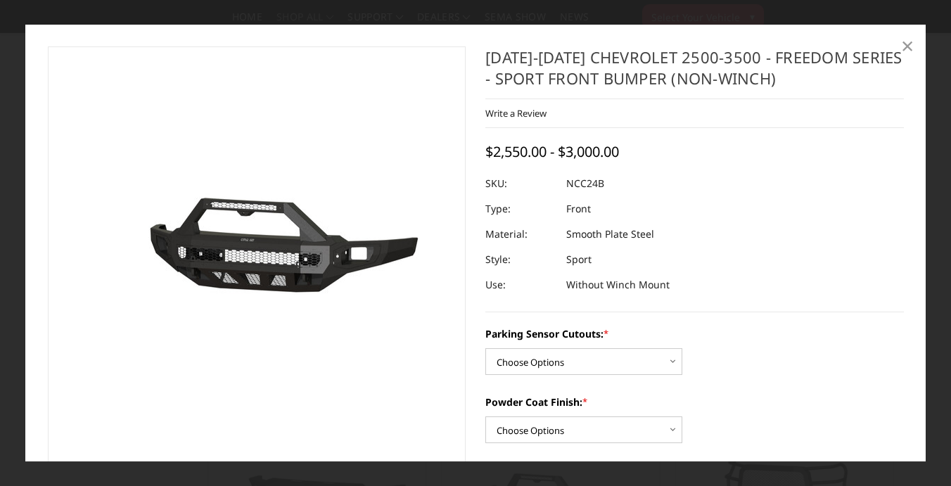
click at [908, 46] on span "×" at bounding box center [908, 45] width 13 height 30
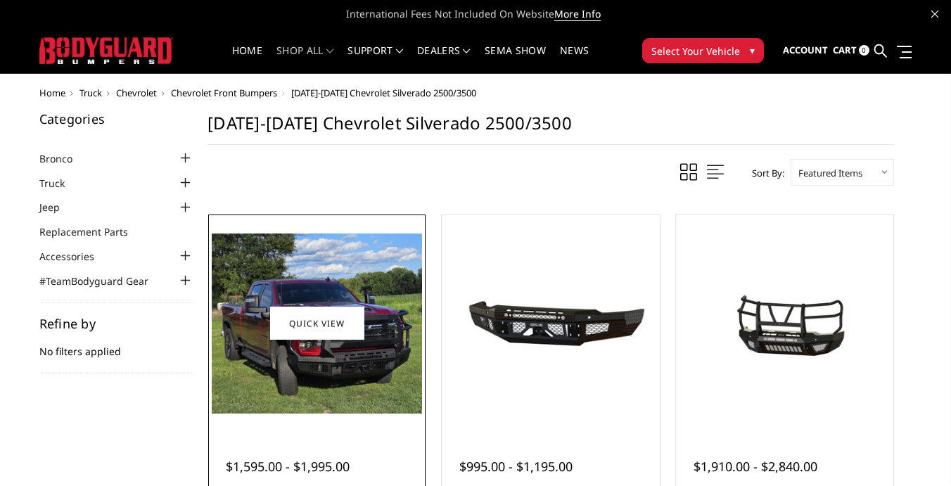
scroll to position [0, 0]
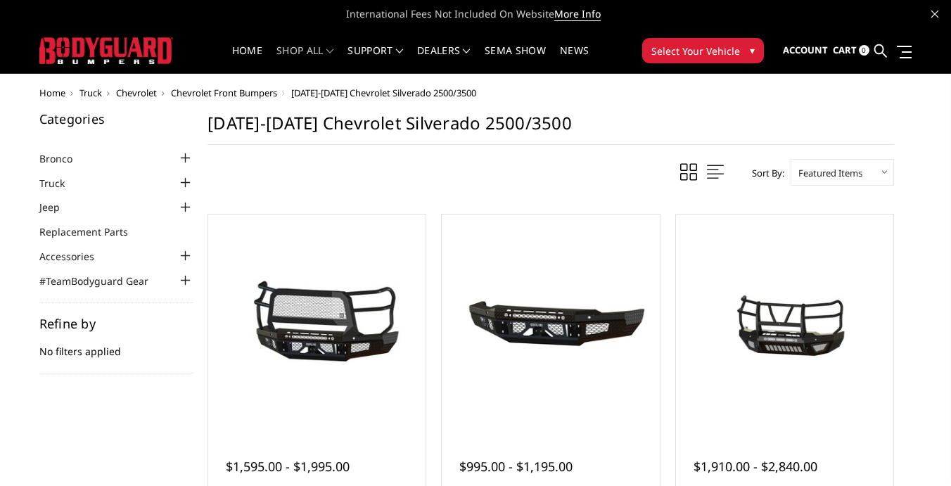
click at [95, 95] on span "Truck" at bounding box center [91, 93] width 23 height 13
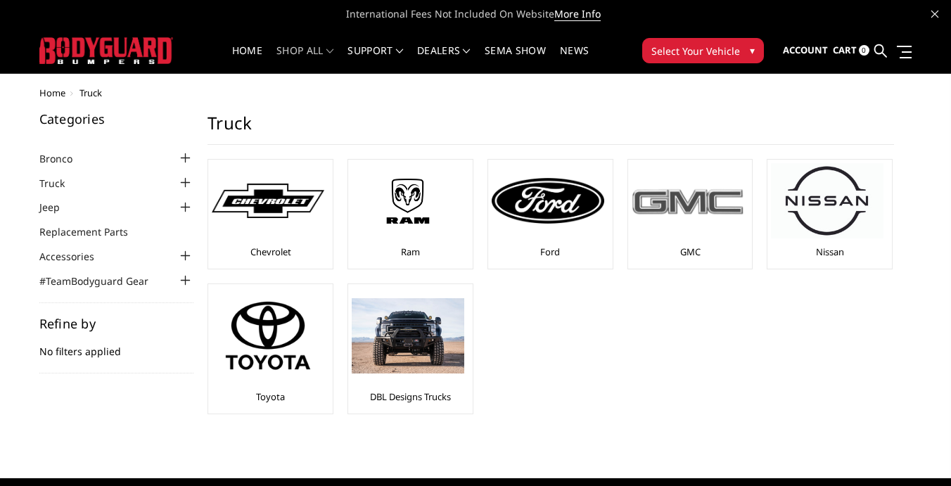
click at [654, 217] on div at bounding box center [688, 200] width 113 height 75
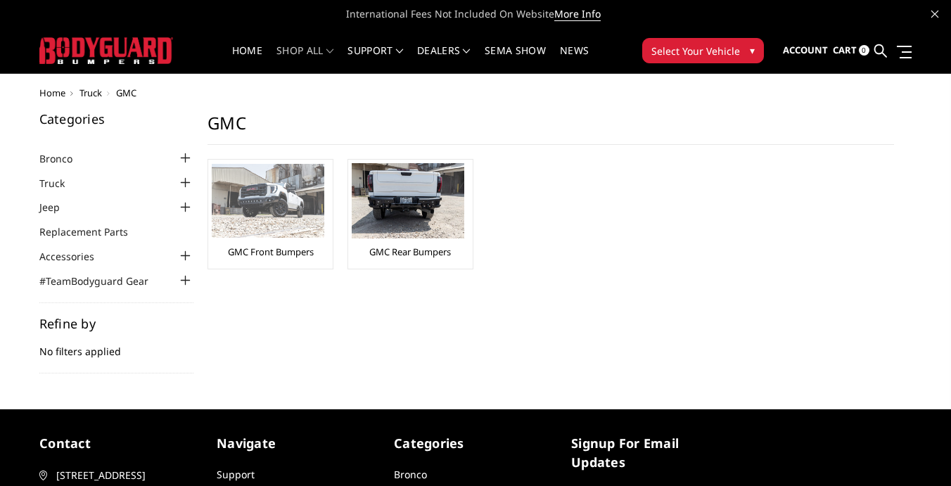
click at [277, 206] on img at bounding box center [268, 201] width 113 height 74
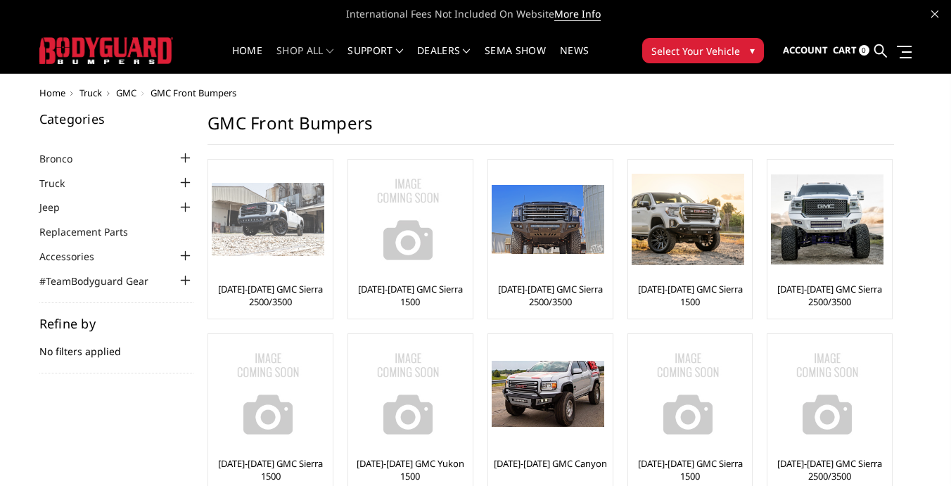
click at [271, 224] on img at bounding box center [268, 220] width 113 height 74
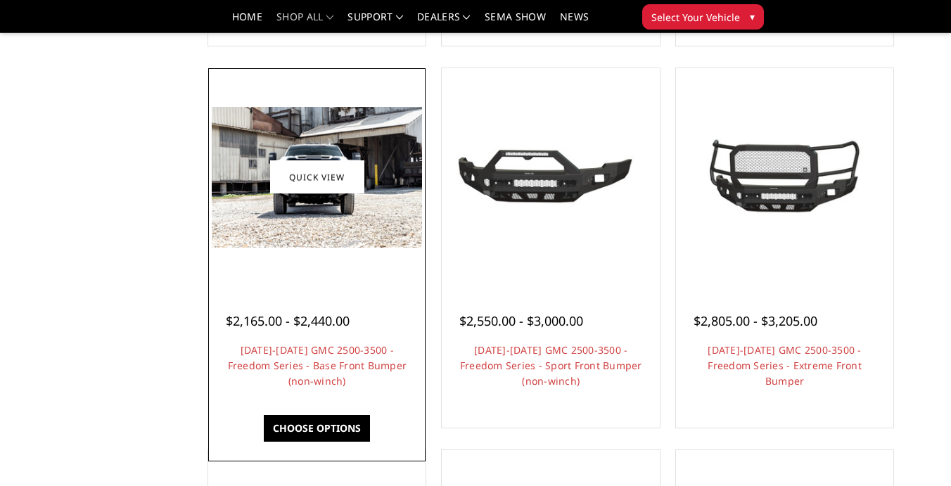
scroll to position [522, 0]
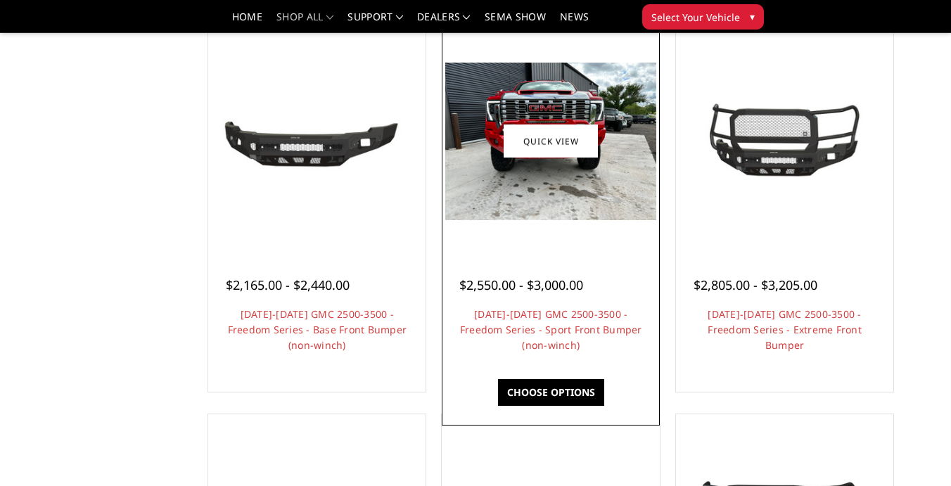
click at [567, 394] on link "Choose Options" at bounding box center [551, 392] width 106 height 27
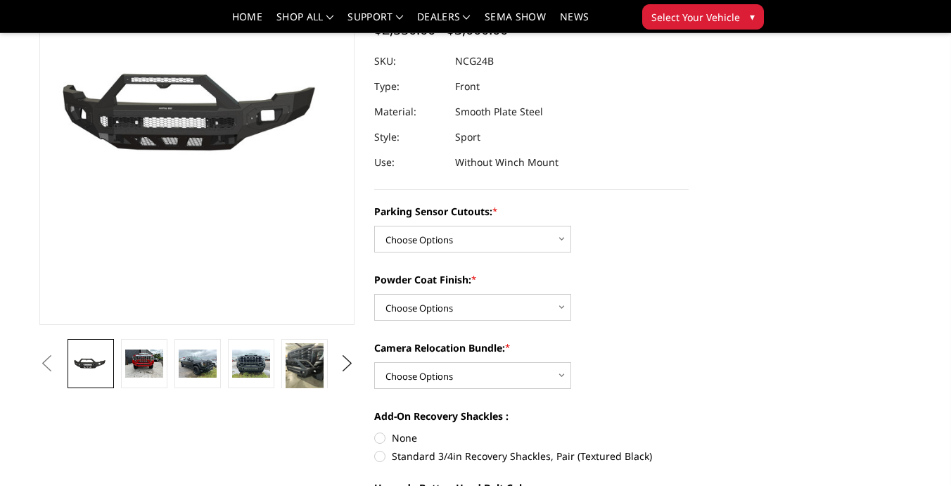
scroll to position [199, 0]
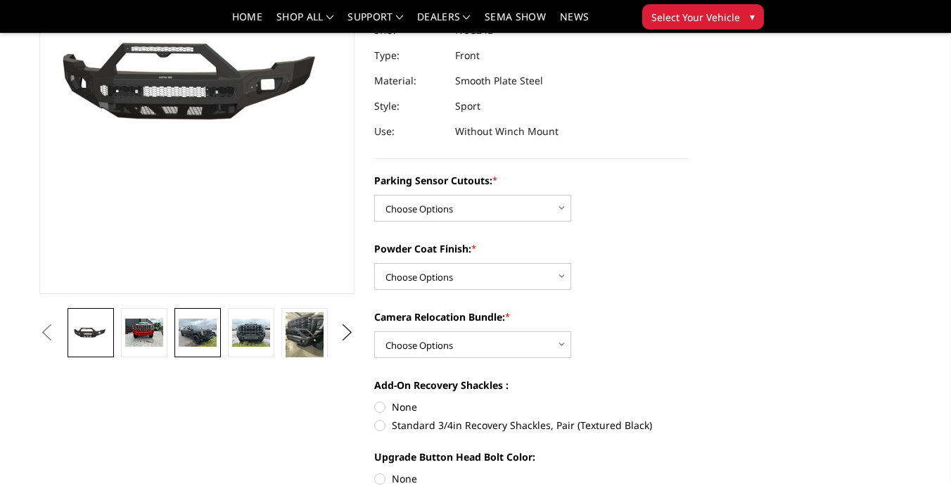
click at [193, 325] on img at bounding box center [198, 333] width 38 height 29
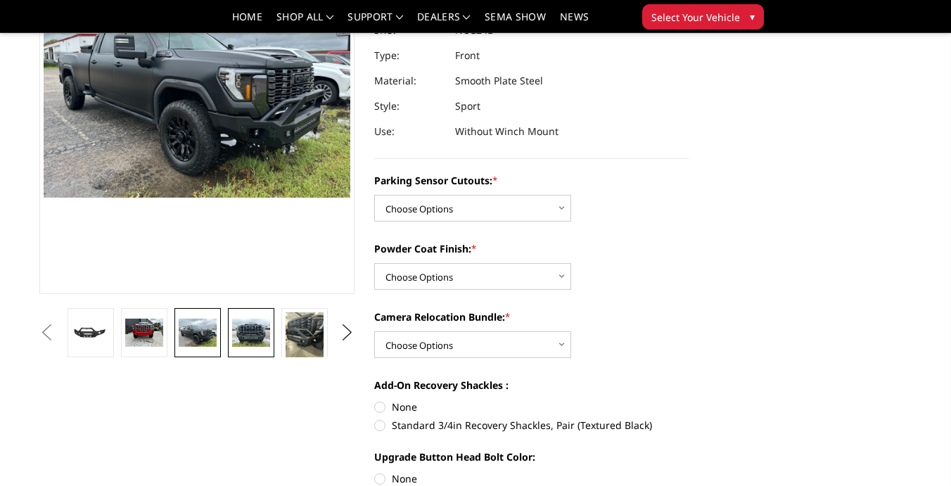
click at [253, 328] on img at bounding box center [251, 333] width 38 height 29
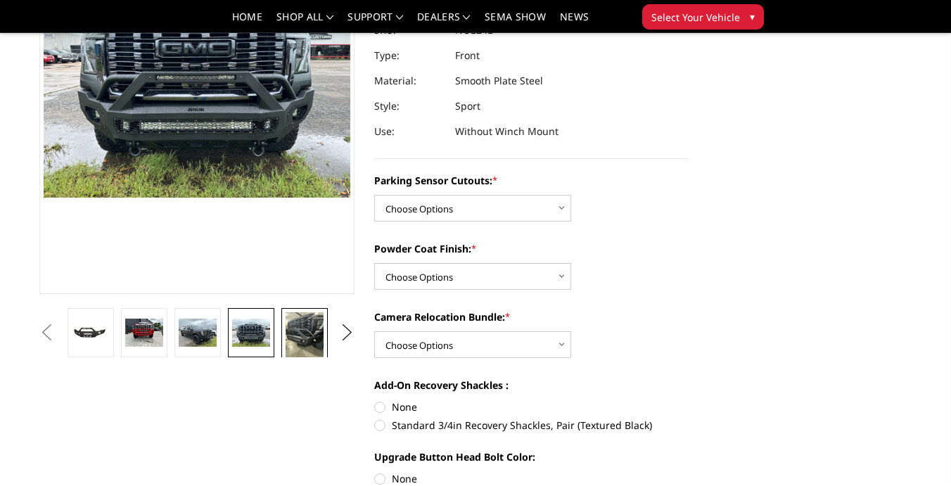
click at [315, 330] on img at bounding box center [305, 337] width 38 height 51
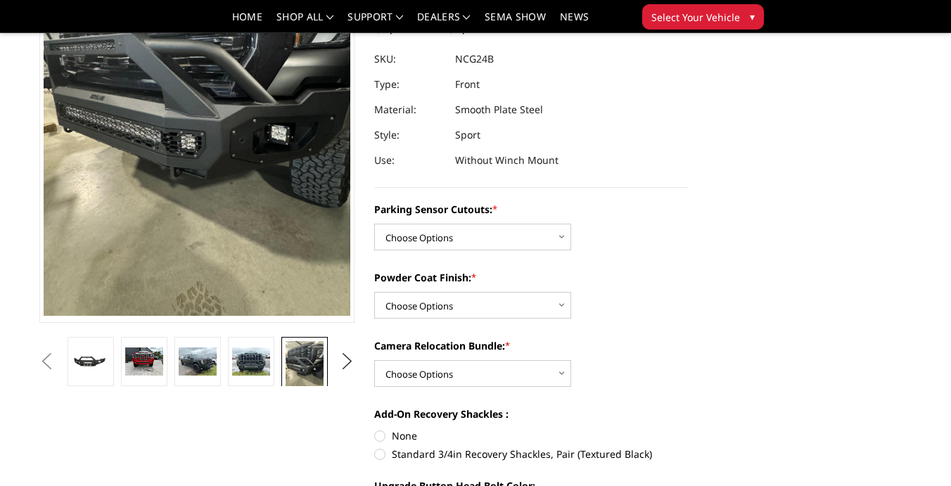
scroll to position [154, 0]
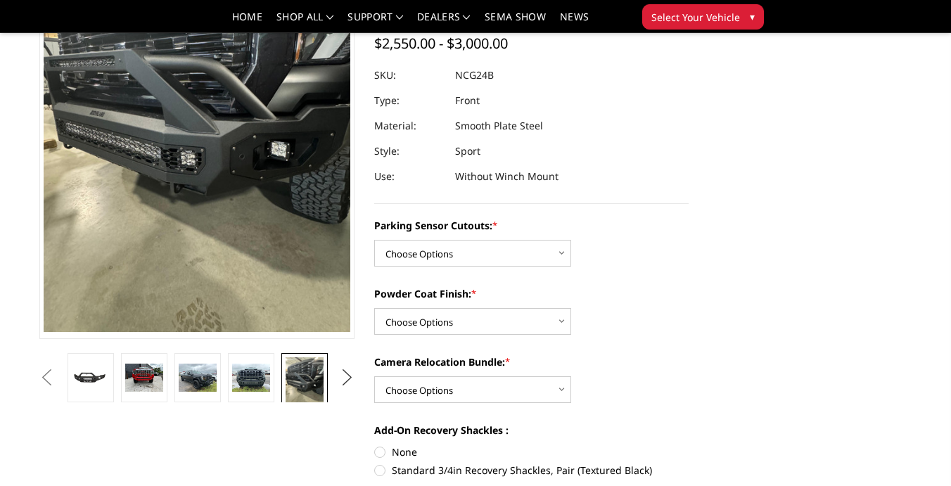
click at [343, 374] on button "Next" at bounding box center [346, 377] width 21 height 21
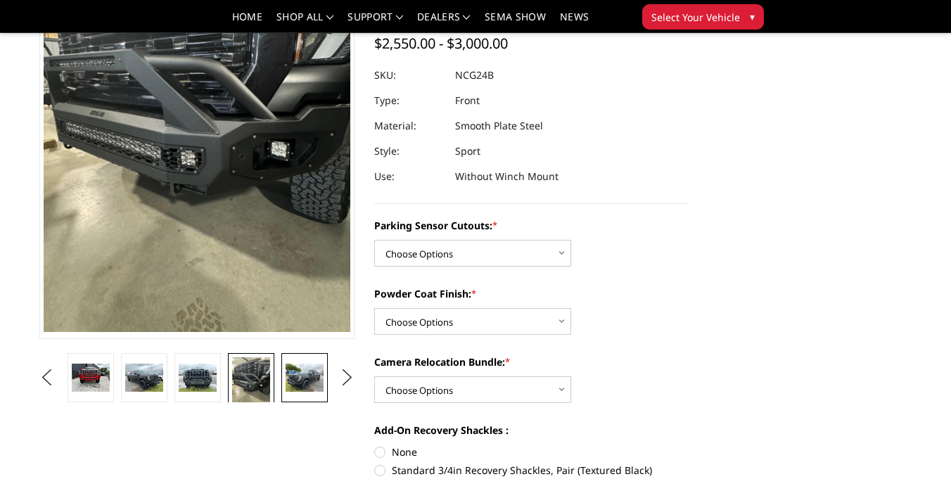
click at [305, 379] on img at bounding box center [305, 378] width 38 height 29
